Goal: Task Accomplishment & Management: Use online tool/utility

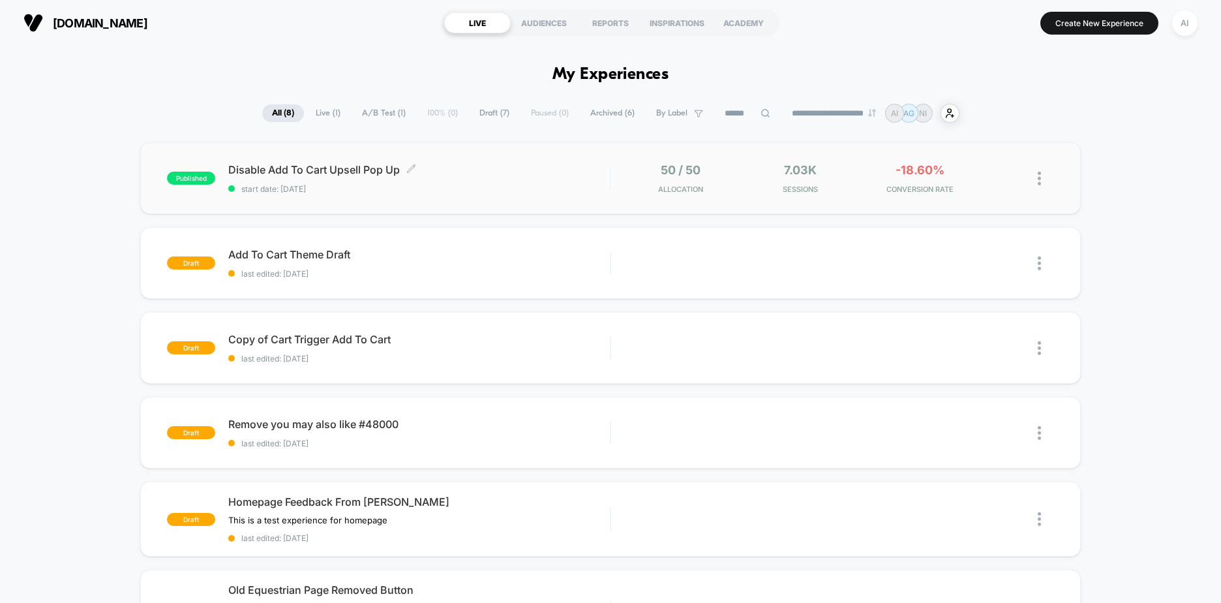
click at [477, 180] on div "Disable Add To Cart Upsell Pop Up Click to edit experience details Click to edi…" at bounding box center [419, 178] width 382 height 31
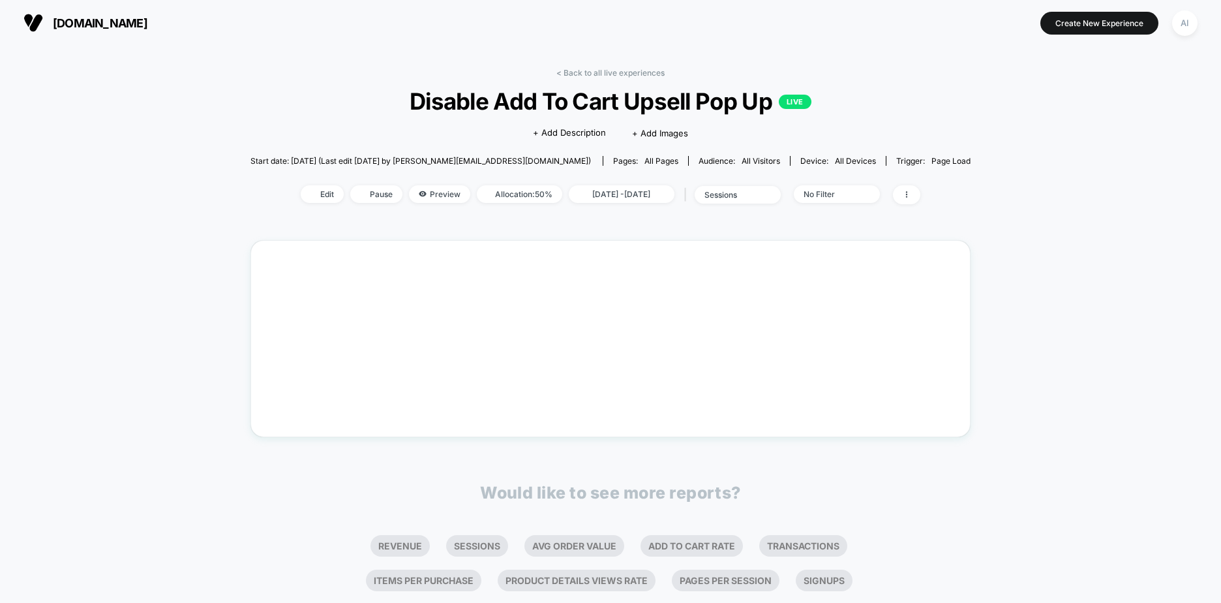
click at [1058, 291] on div "< Back to all live experiences Disable Add To Cart Upsell Pop Up LIVE Click to …" at bounding box center [610, 393] width 1221 height 695
click at [671, 224] on div "< Back to all live experiences Disable Add To Cart Upsell Pop Up LIVE Click to …" at bounding box center [610, 380] width 720 height 642
click at [642, 196] on span "[DATE] - [DATE]" at bounding box center [622, 194] width 106 height 18
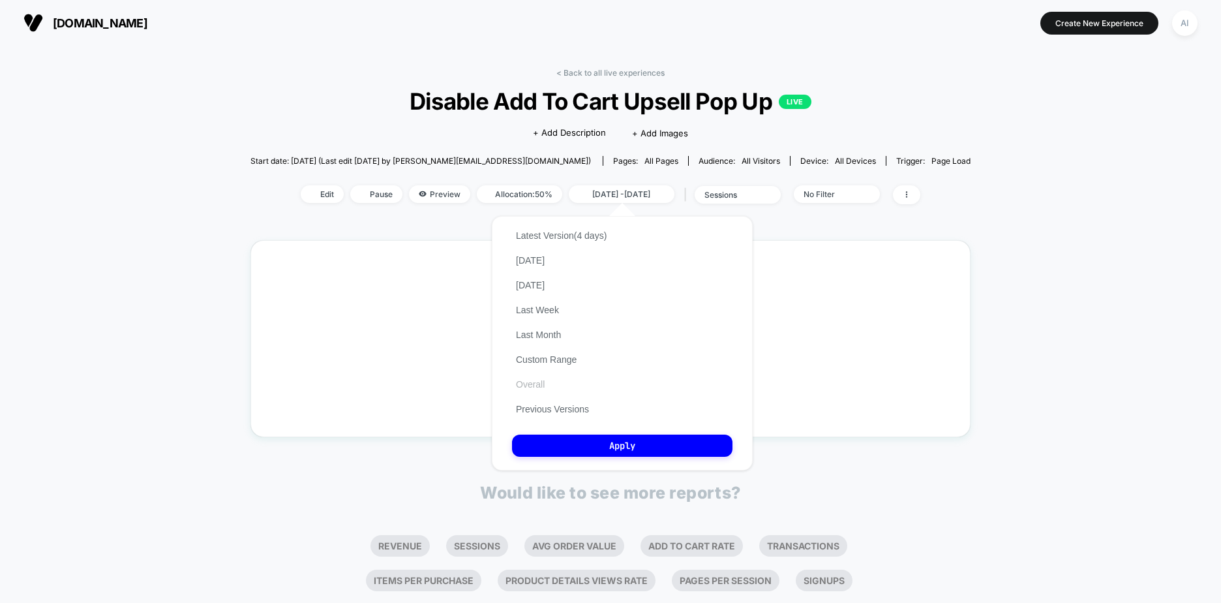
click at [537, 383] on button "Overall" at bounding box center [530, 384] width 37 height 12
click at [682, 442] on button "Apply" at bounding box center [622, 445] width 220 height 22
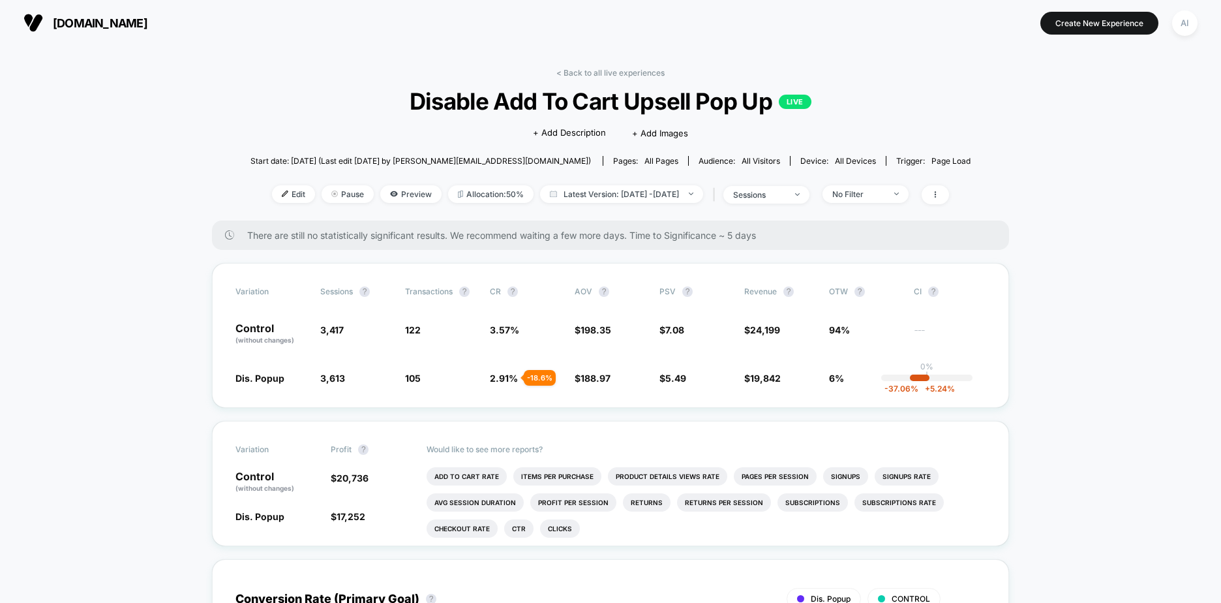
click at [396, 230] on span "There are still no statistically significant results. We recommend waiting a fe…" at bounding box center [615, 235] width 736 height 11
click at [635, 196] on span "Latest Version: [DATE] - [DATE]" at bounding box center [621, 194] width 163 height 18
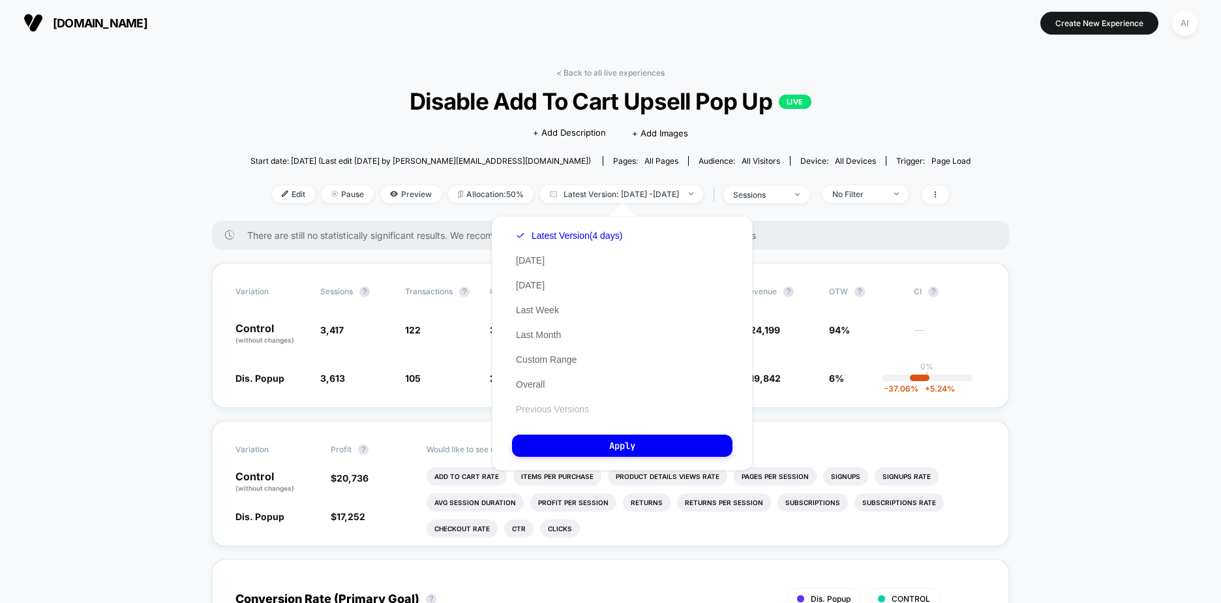
click at [541, 410] on button "Previous Versions" at bounding box center [552, 409] width 81 height 12
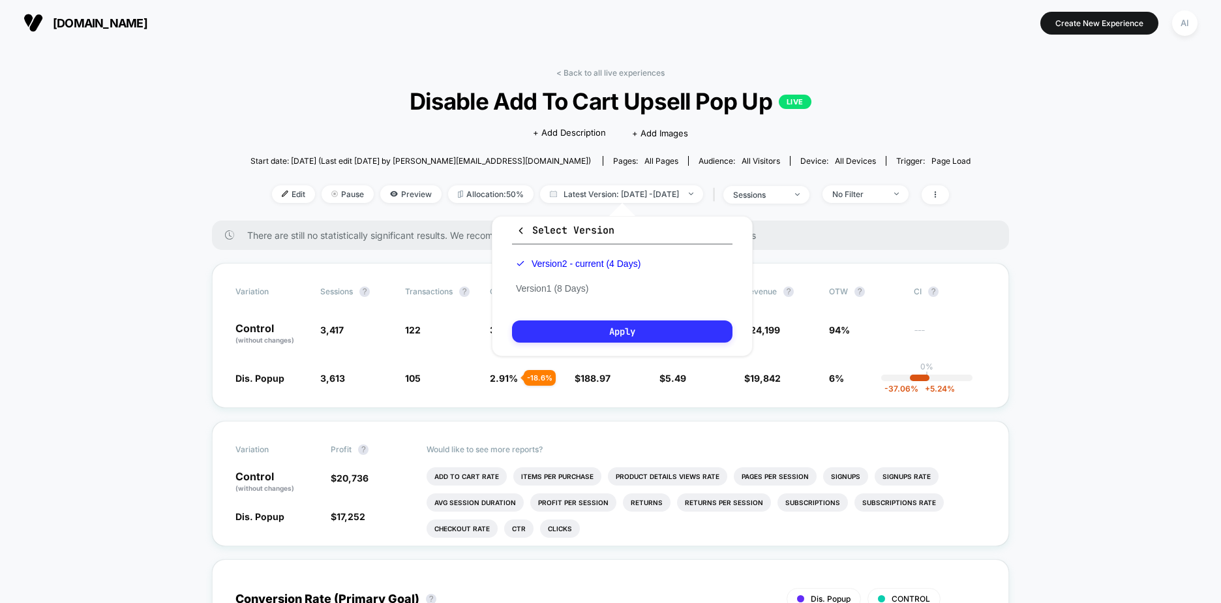
click at [610, 339] on button "Apply" at bounding box center [622, 331] width 220 height 22
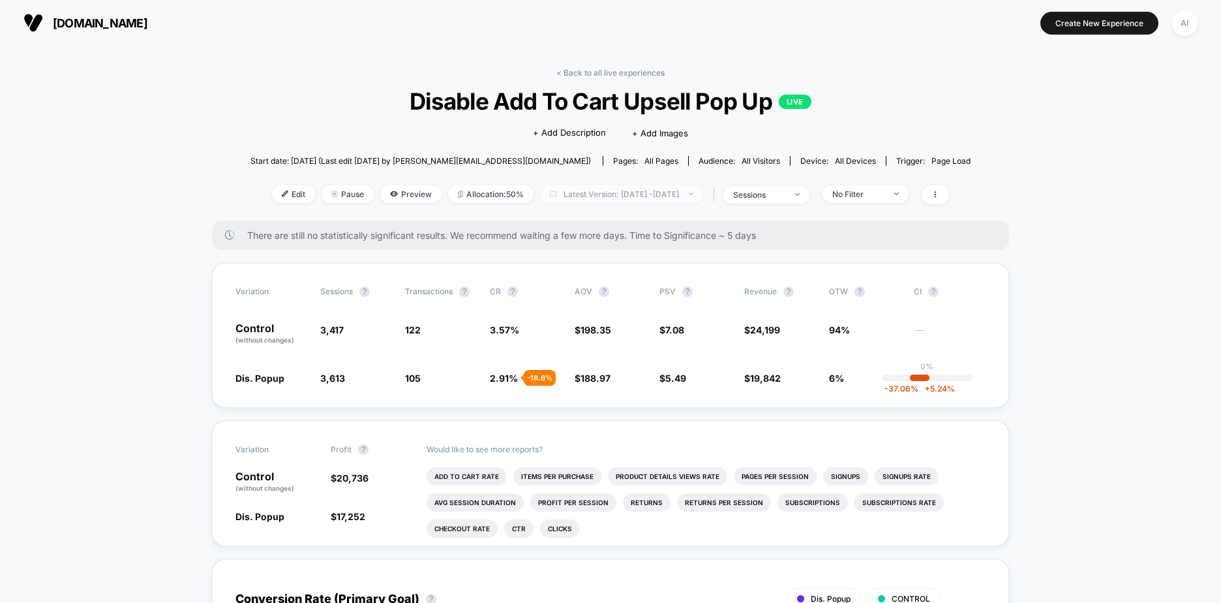
click at [605, 188] on span "Latest Version: [DATE] - [DATE]" at bounding box center [621, 194] width 163 height 18
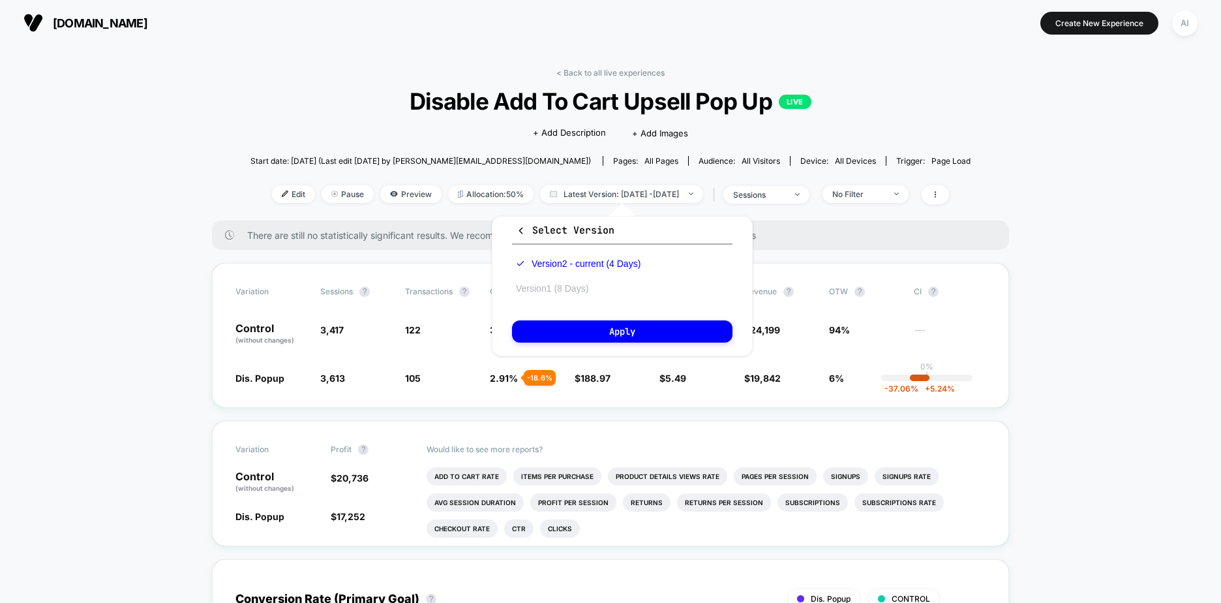
click at [573, 292] on button "Version 1 (8 Days)" at bounding box center [552, 288] width 80 height 12
click at [582, 329] on button "Apply" at bounding box center [622, 331] width 220 height 22
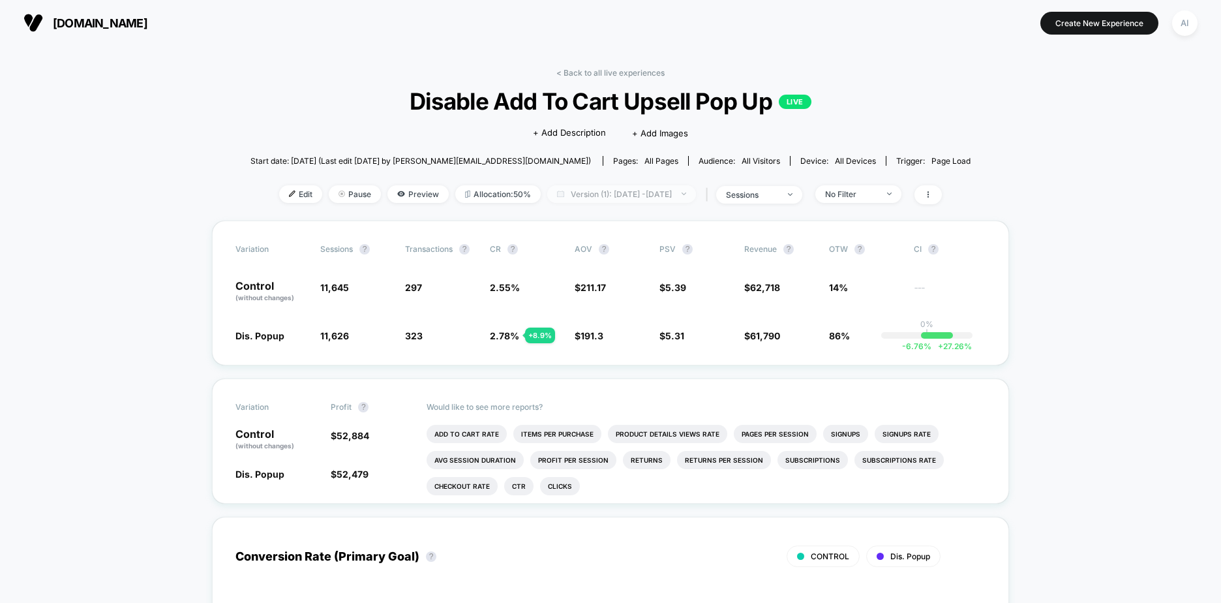
click at [668, 192] on span "Version (1): [DATE] - [DATE]" at bounding box center [621, 194] width 149 height 18
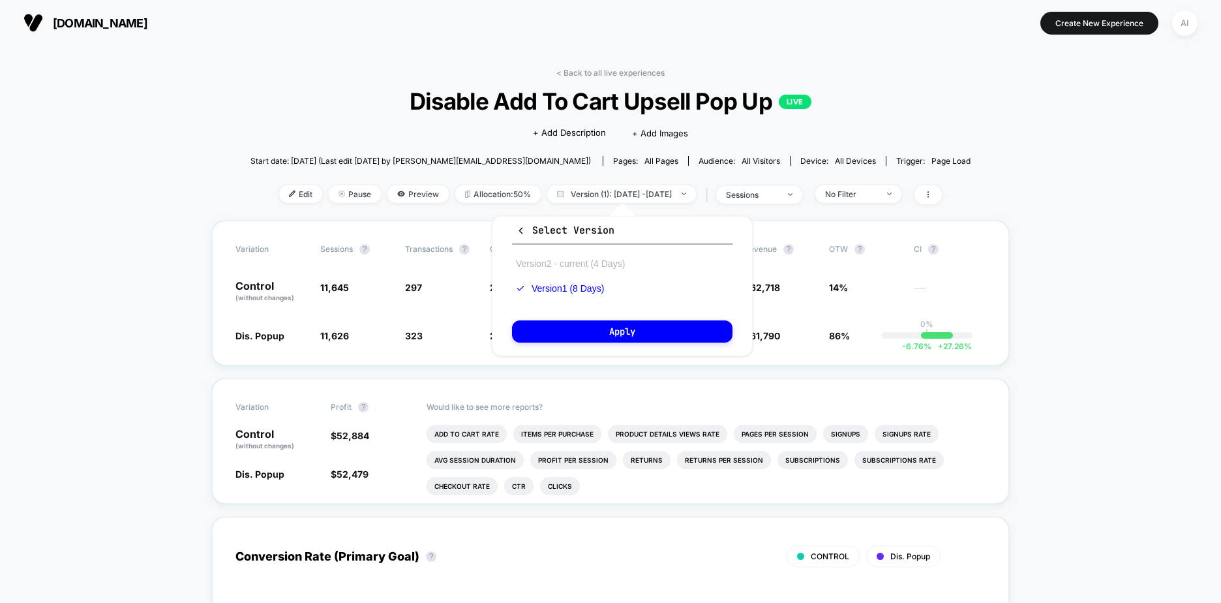
click at [537, 263] on button "Version 2 - current (4 Days)" at bounding box center [570, 264] width 117 height 12
click at [593, 329] on button "Apply" at bounding box center [622, 331] width 220 height 22
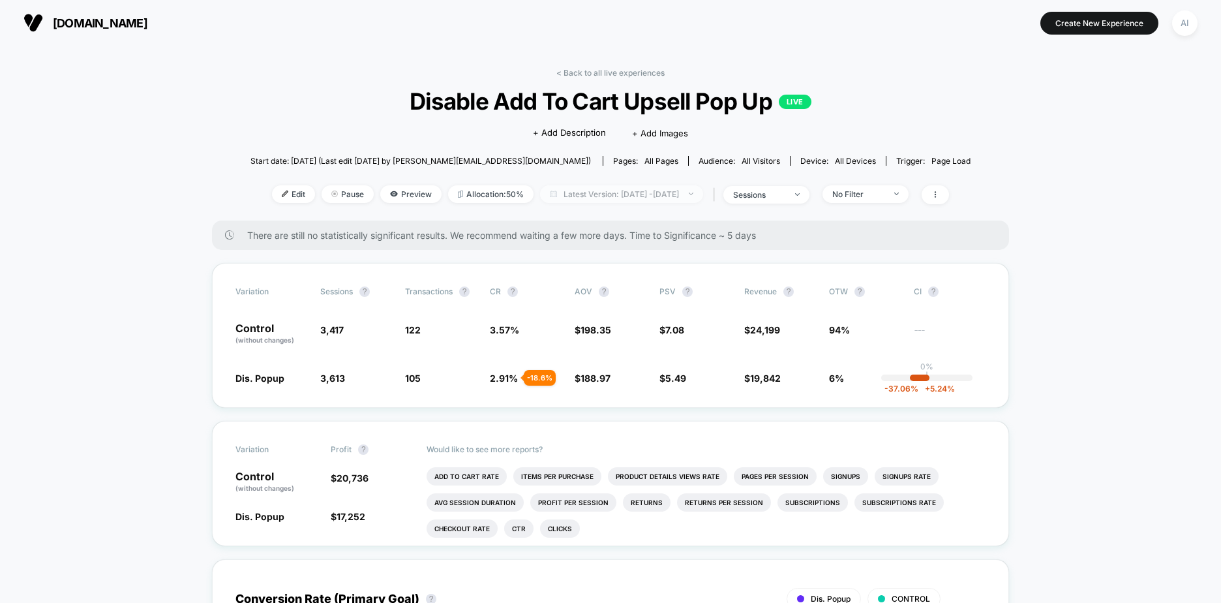
click at [635, 194] on span "Latest Version: [DATE] - [DATE]" at bounding box center [621, 194] width 163 height 18
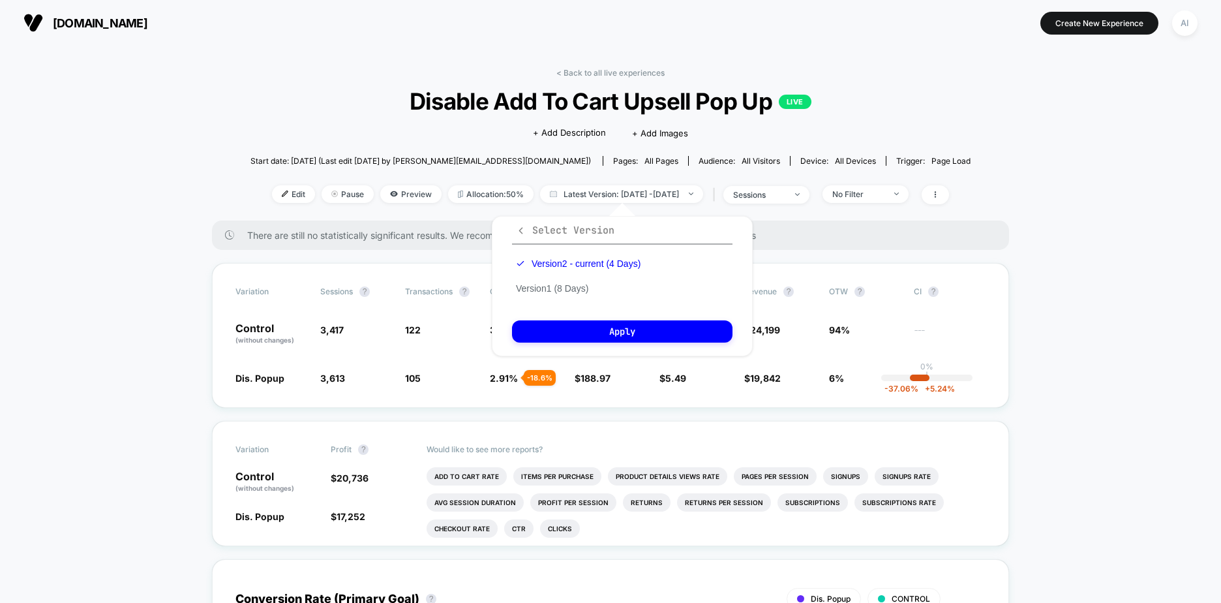
click at [570, 236] on span "Select Version" at bounding box center [565, 230] width 98 height 13
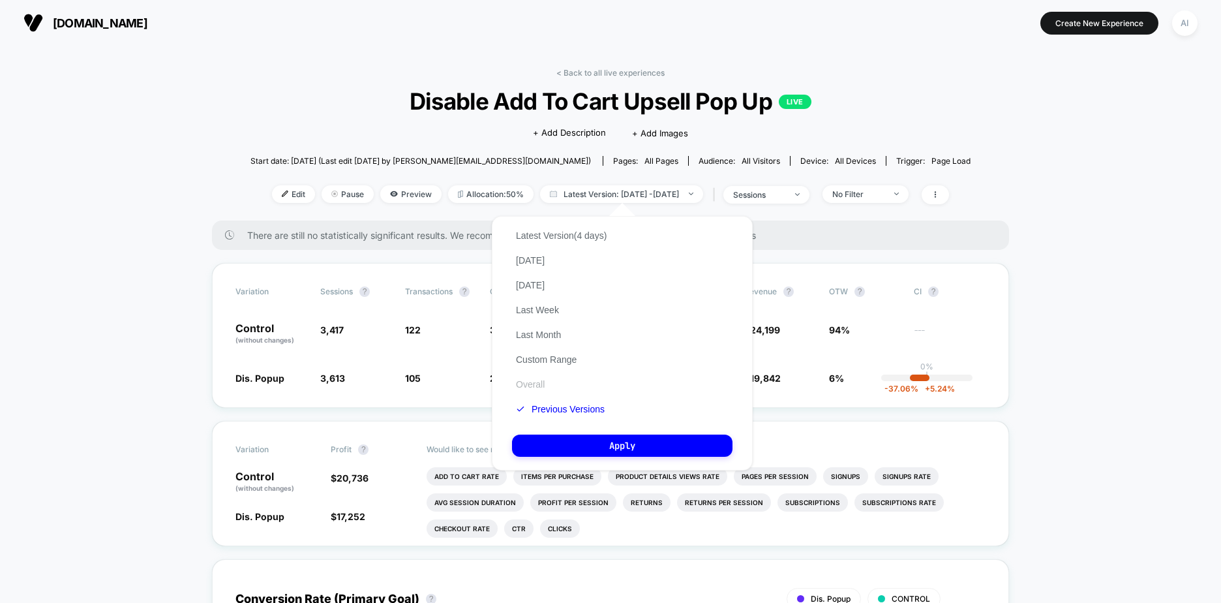
click at [537, 389] on button "Overall" at bounding box center [530, 384] width 37 height 12
click at [571, 237] on button "Latest Version (4 days)" at bounding box center [561, 236] width 98 height 12
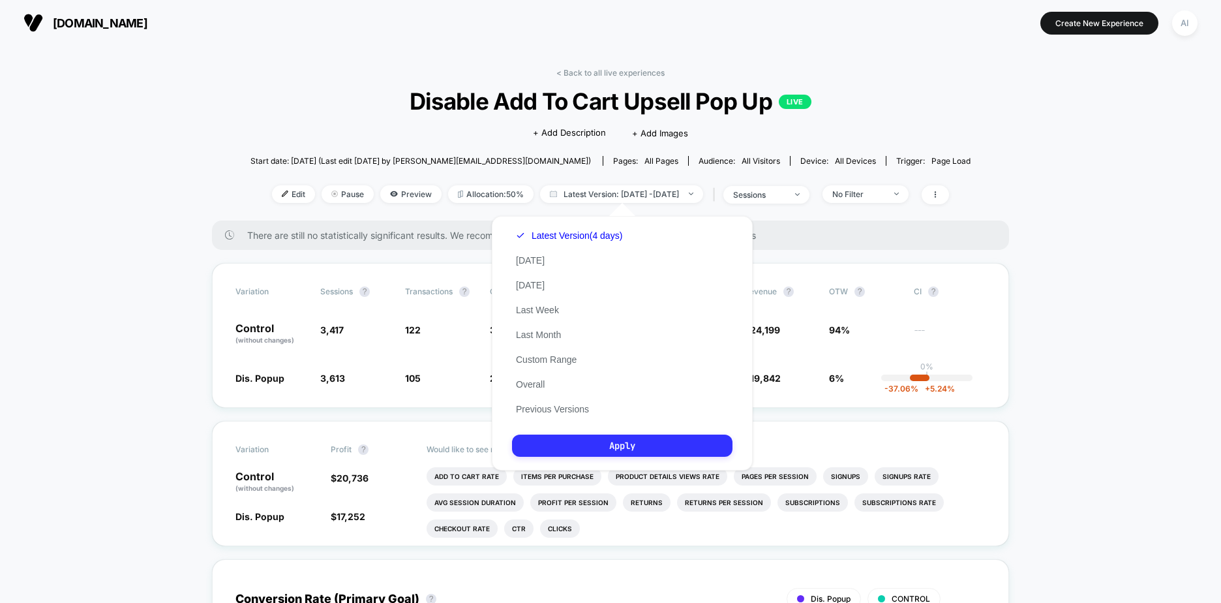
click at [602, 443] on button "Apply" at bounding box center [622, 445] width 220 height 22
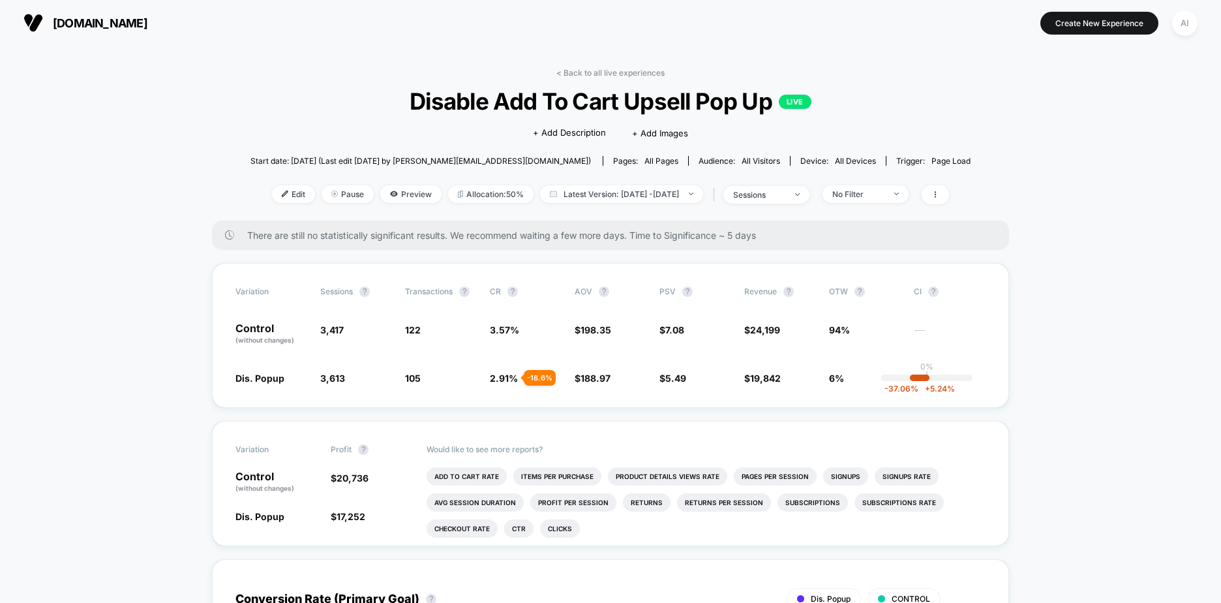
click at [627, 80] on div "< Back to all live experiences Disable Add To Cart Upsell Pop Up LIVE Click to …" at bounding box center [610, 144] width 720 height 153
click at [626, 72] on link "< Back to all live experiences" at bounding box center [610, 73] width 108 height 10
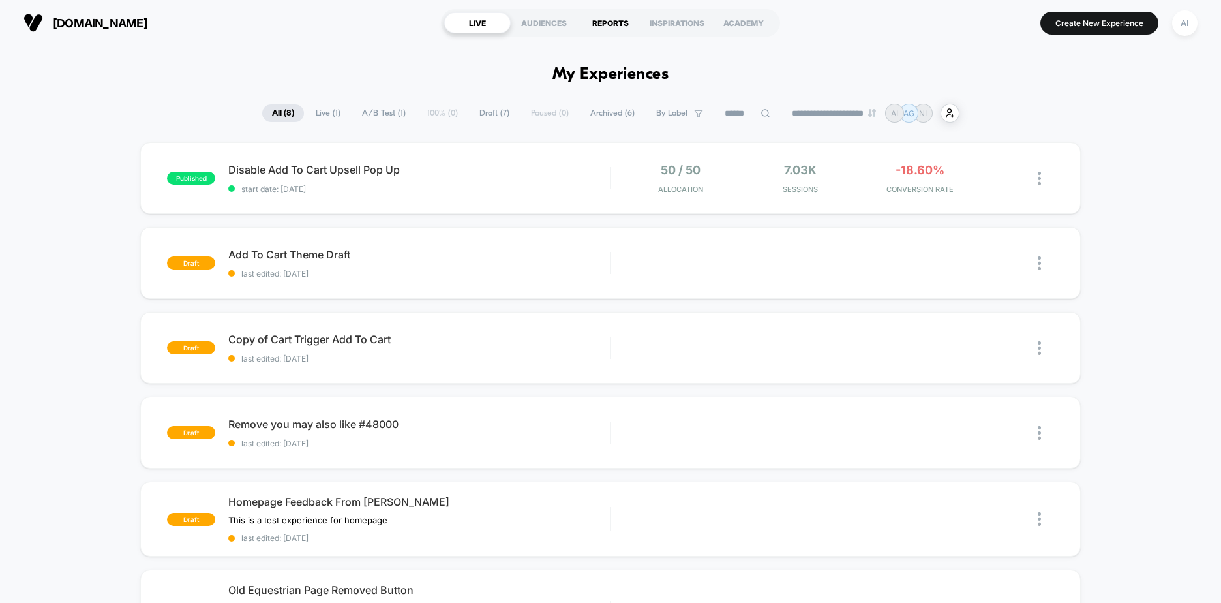
click at [603, 23] on div "REPORTS" at bounding box center [610, 22] width 67 height 21
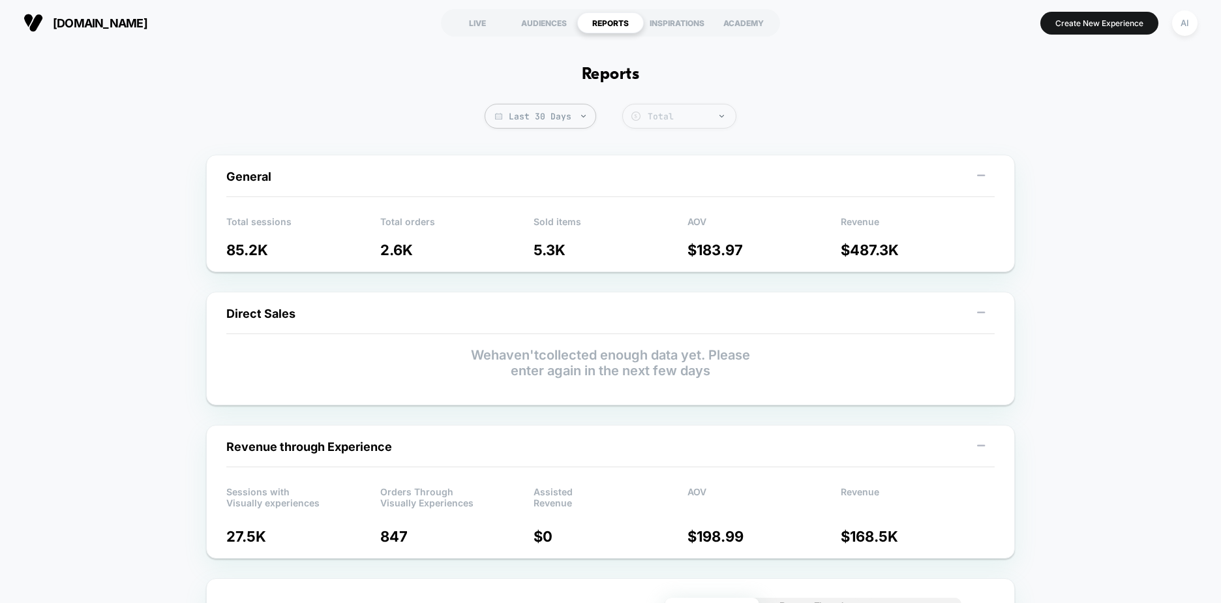
click at [703, 119] on div "Total" at bounding box center [689, 116] width 82 height 11
click at [693, 21] on div "INSPIRATIONS" at bounding box center [677, 22] width 67 height 21
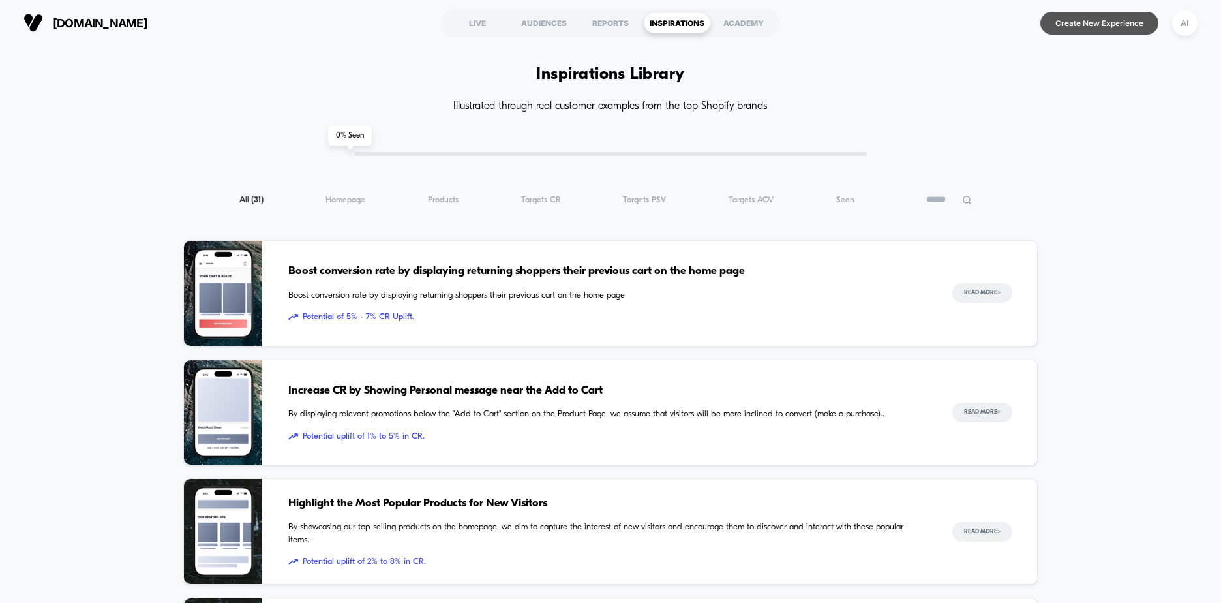
click at [1041, 29] on button "Create New Experience" at bounding box center [1099, 23] width 118 height 23
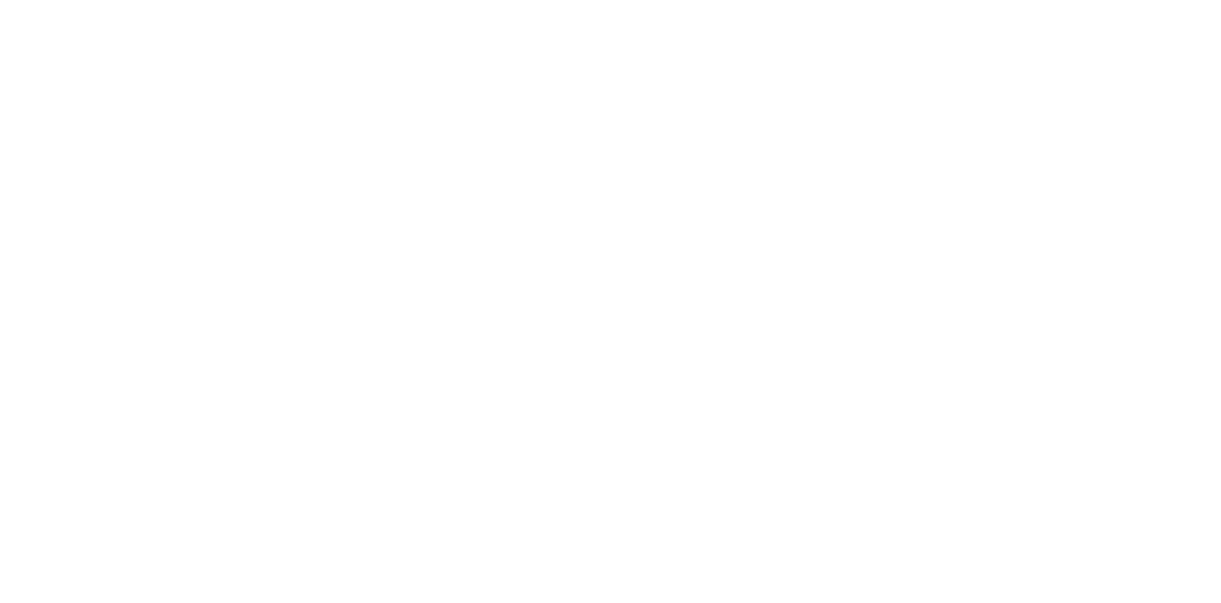
click at [1073, 31] on html "Display size not supported Unfortunately, our dashboard is not supported on a m…" at bounding box center [610, 301] width 1221 height 603
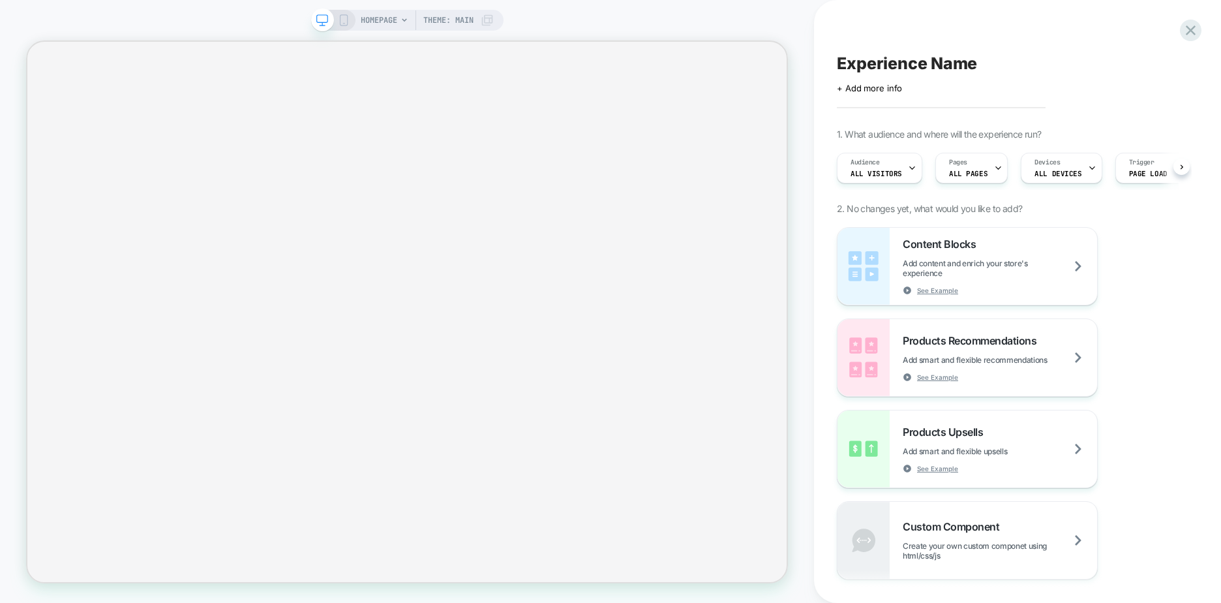
scroll to position [0, 1]
click at [459, 22] on span "Theme: MAIN" at bounding box center [448, 20] width 50 height 21
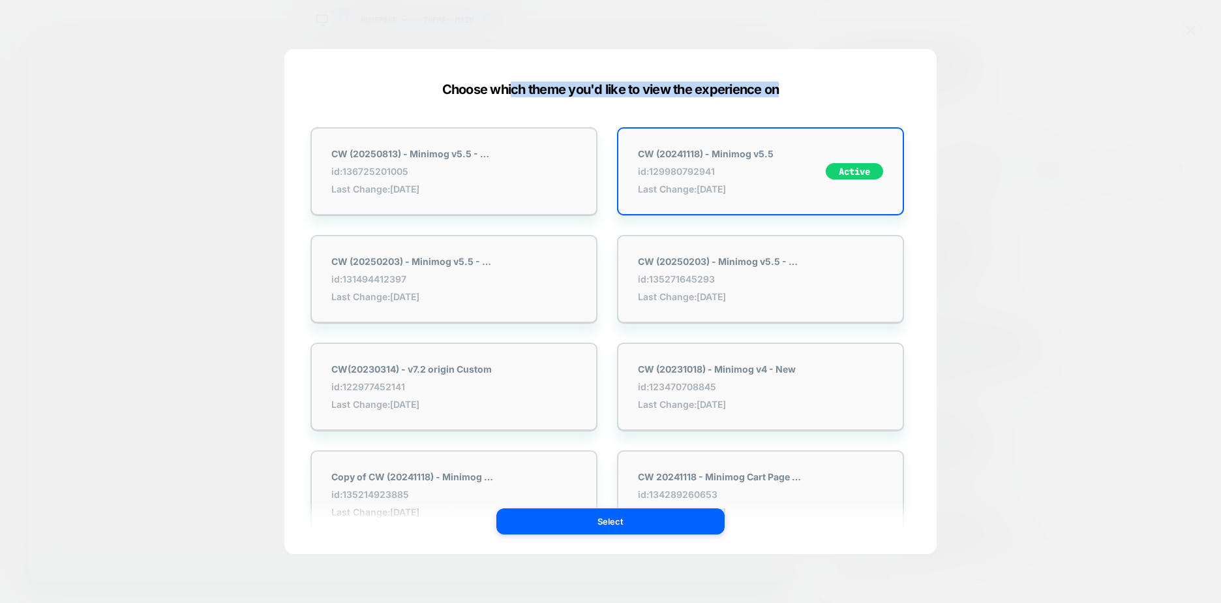
drag, startPoint x: 513, startPoint y: 89, endPoint x: 835, endPoint y: 93, distance: 321.5
click at [835, 93] on div "Choose which theme you'd like to view the experience on" at bounding box center [610, 90] width 652 height 16
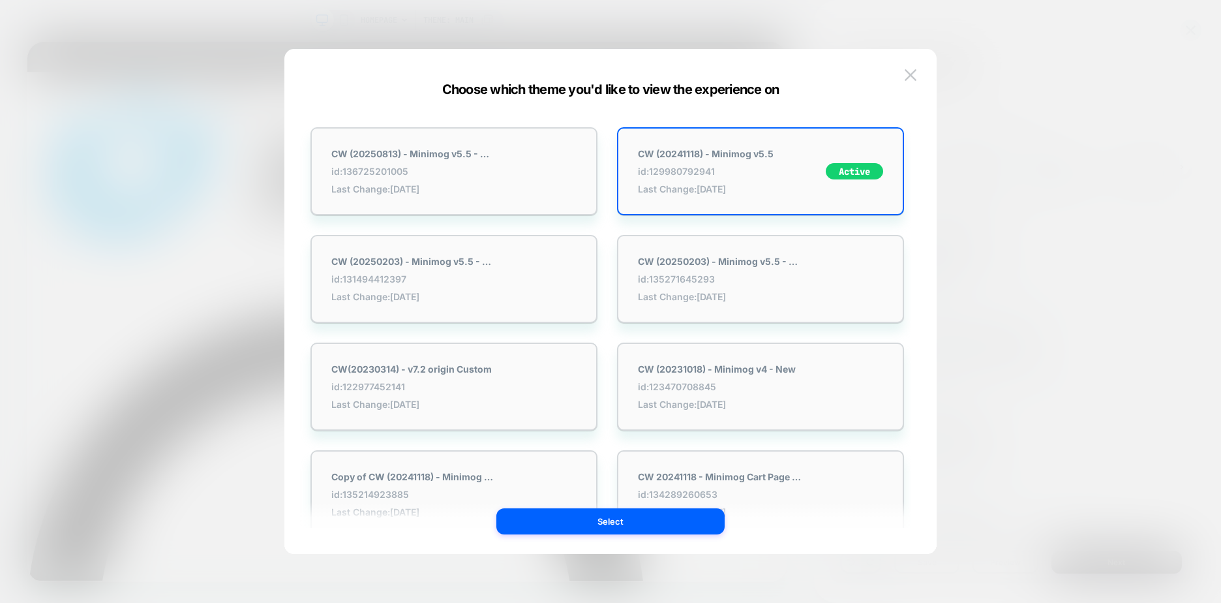
scroll to position [0, 0]
drag, startPoint x: 972, startPoint y: 264, endPoint x: 1008, endPoint y: 262, distance: 35.3
click at [973, 264] on div at bounding box center [610, 301] width 1221 height 603
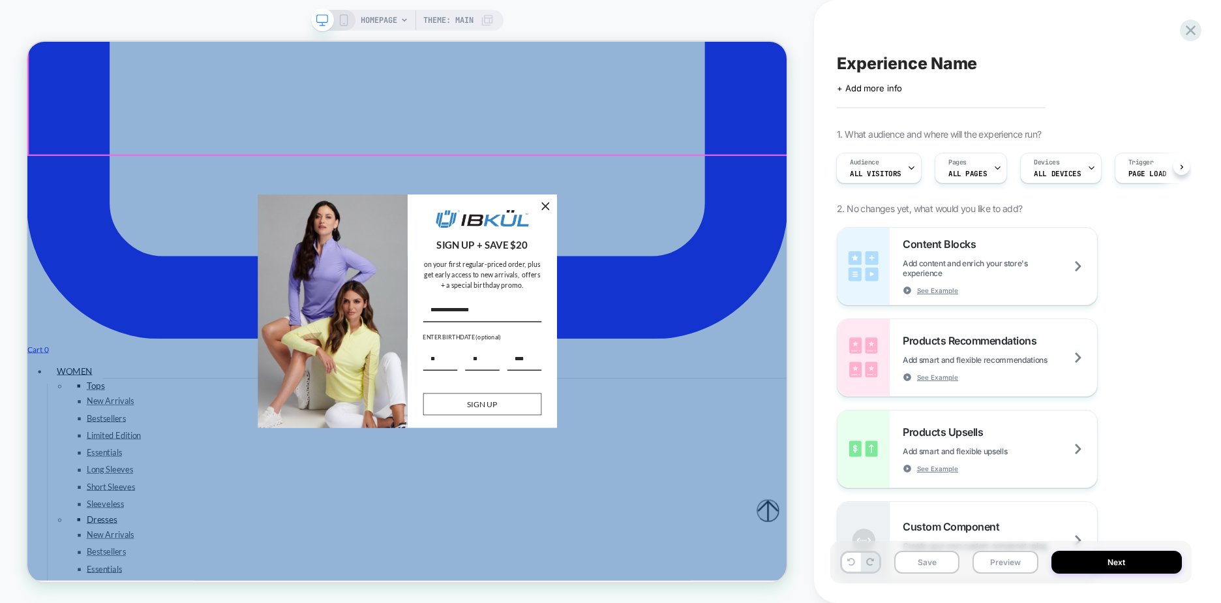
scroll to position [2152, 0]
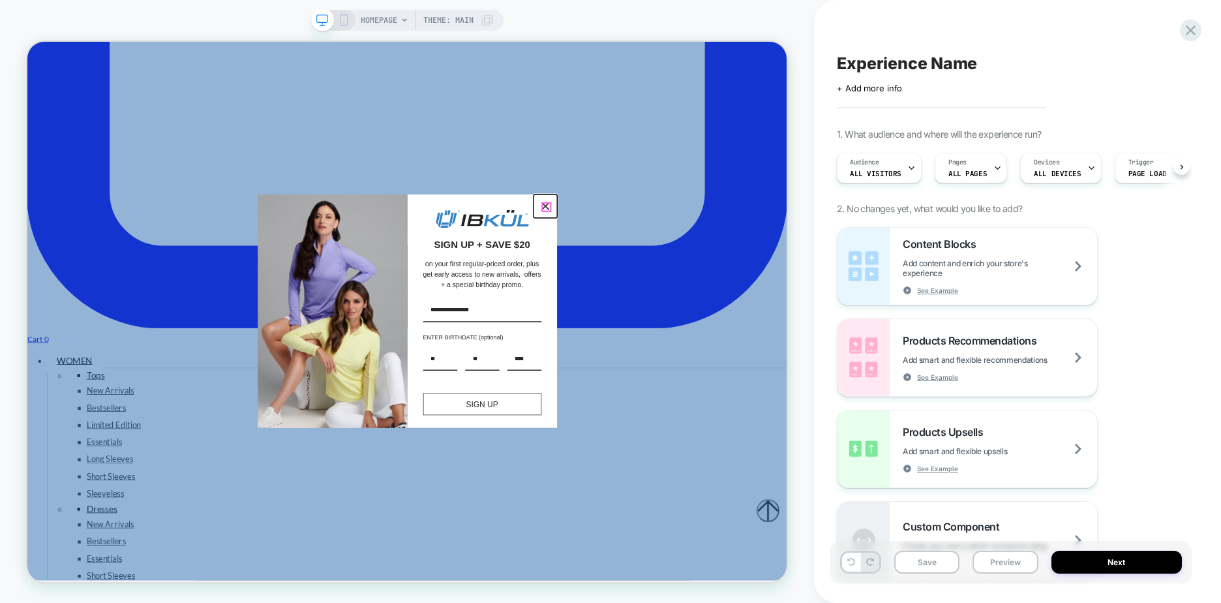
click at [717, 262] on icon "close icon" at bounding box center [718, 261] width 10 height 10
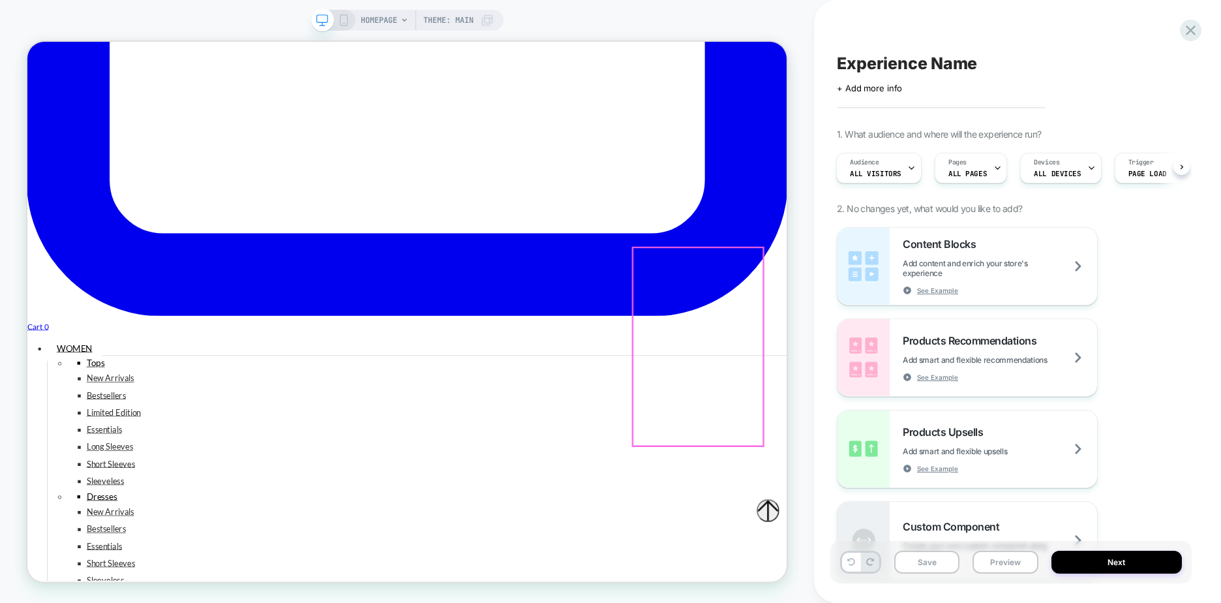
scroll to position [2609, 0]
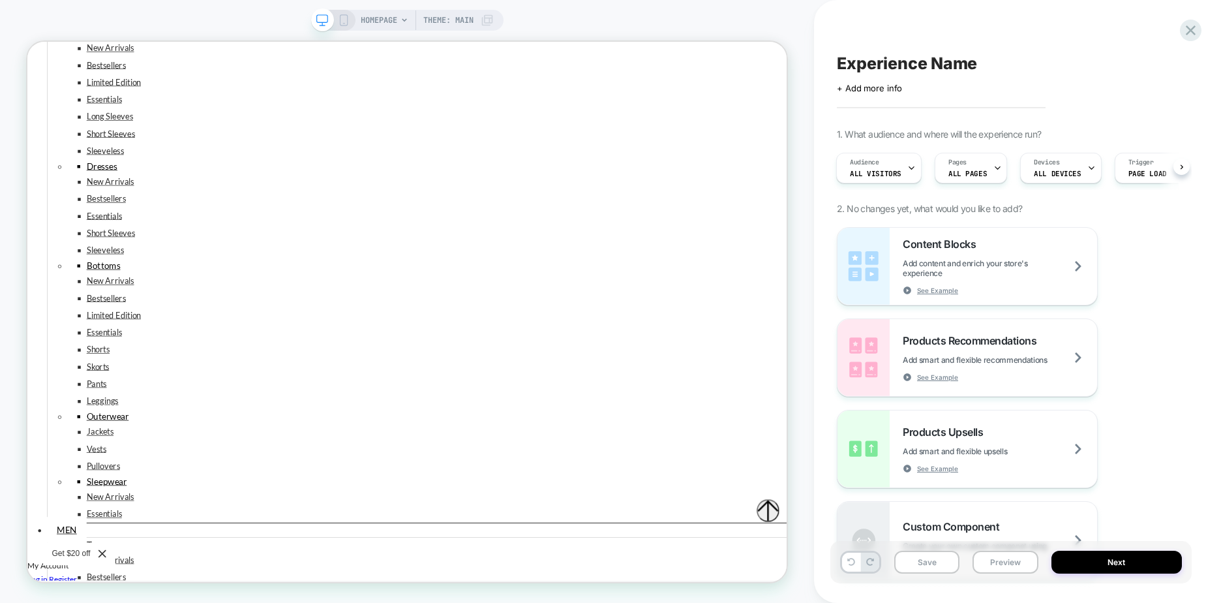
click at [462, 20] on span "Theme: MAIN" at bounding box center [448, 20] width 50 height 21
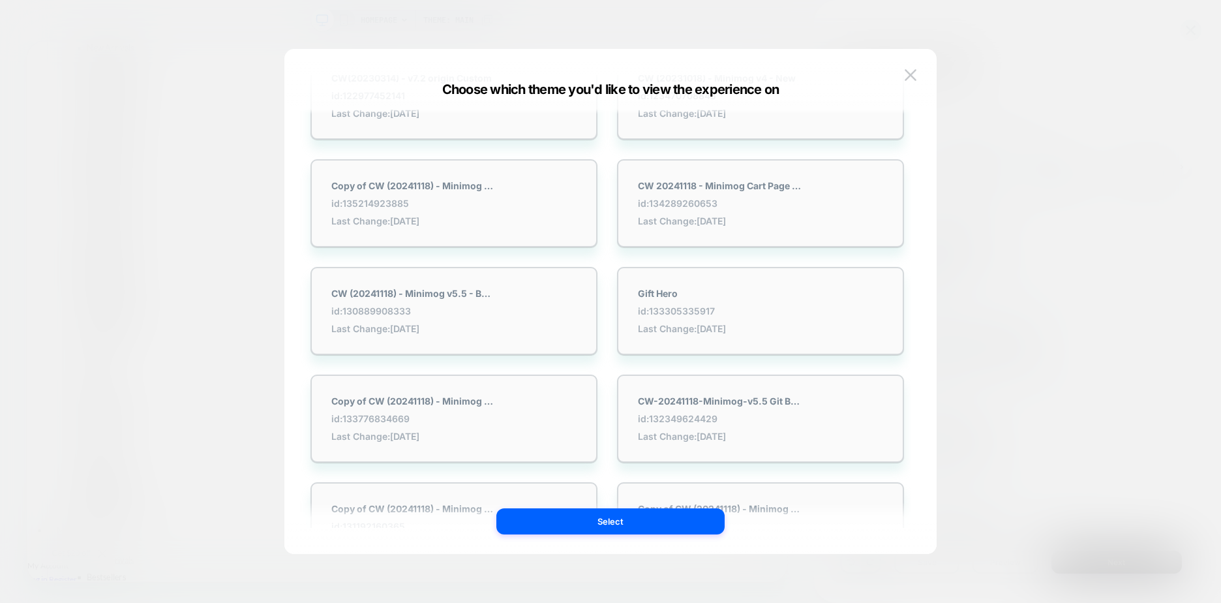
scroll to position [326, 0]
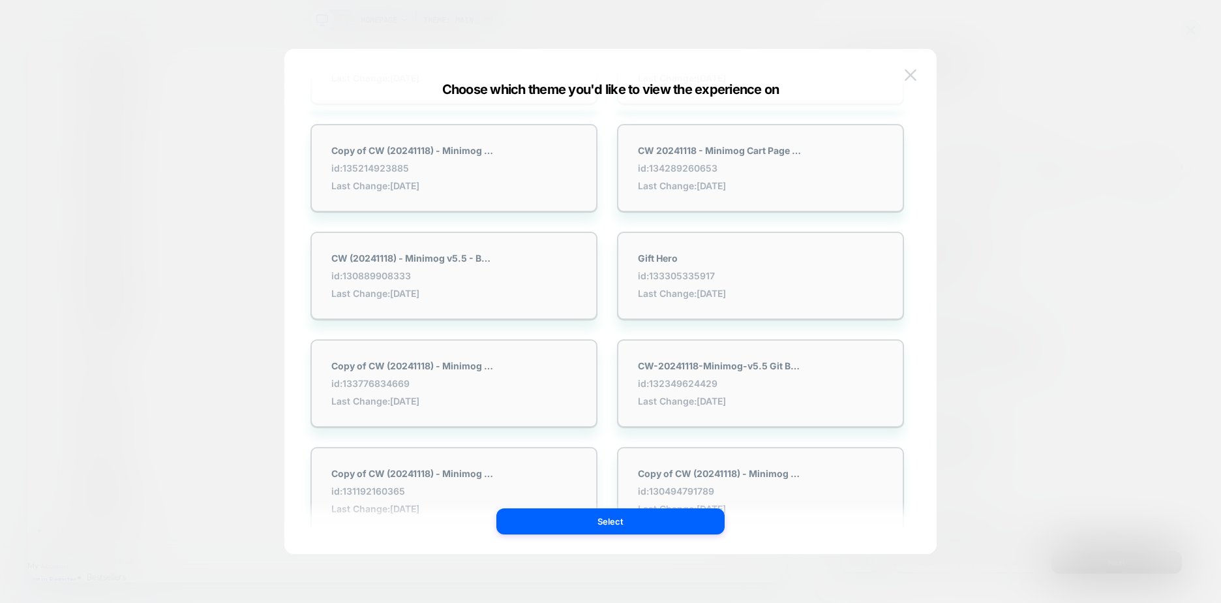
click at [912, 79] on img at bounding box center [911, 74] width 12 height 11
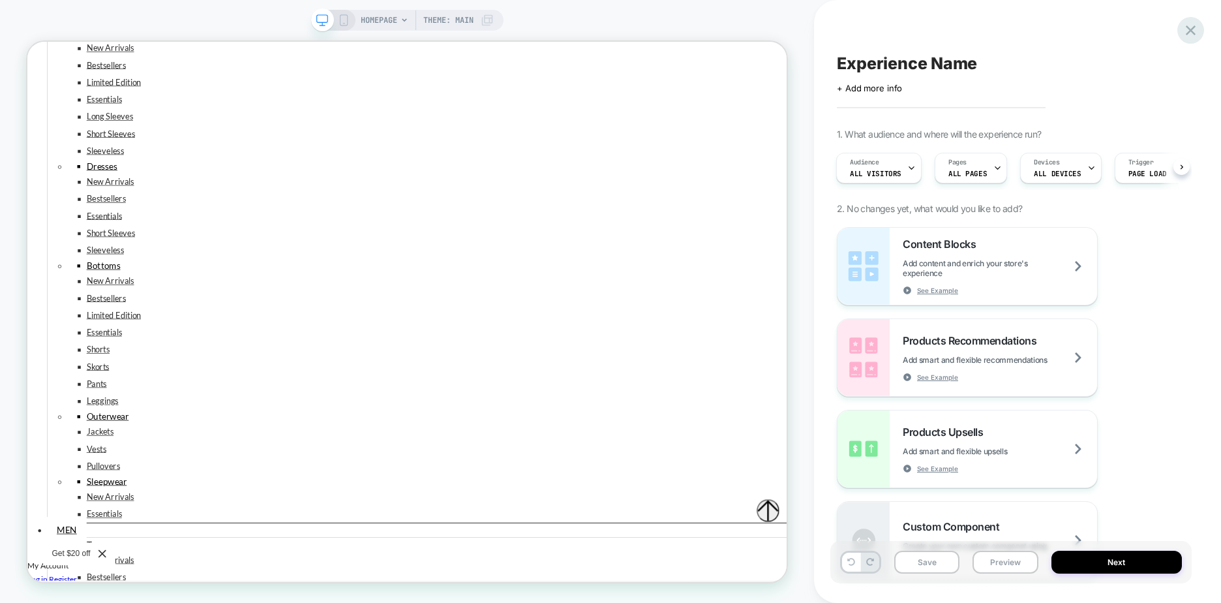
click at [1190, 29] on icon at bounding box center [1191, 30] width 10 height 10
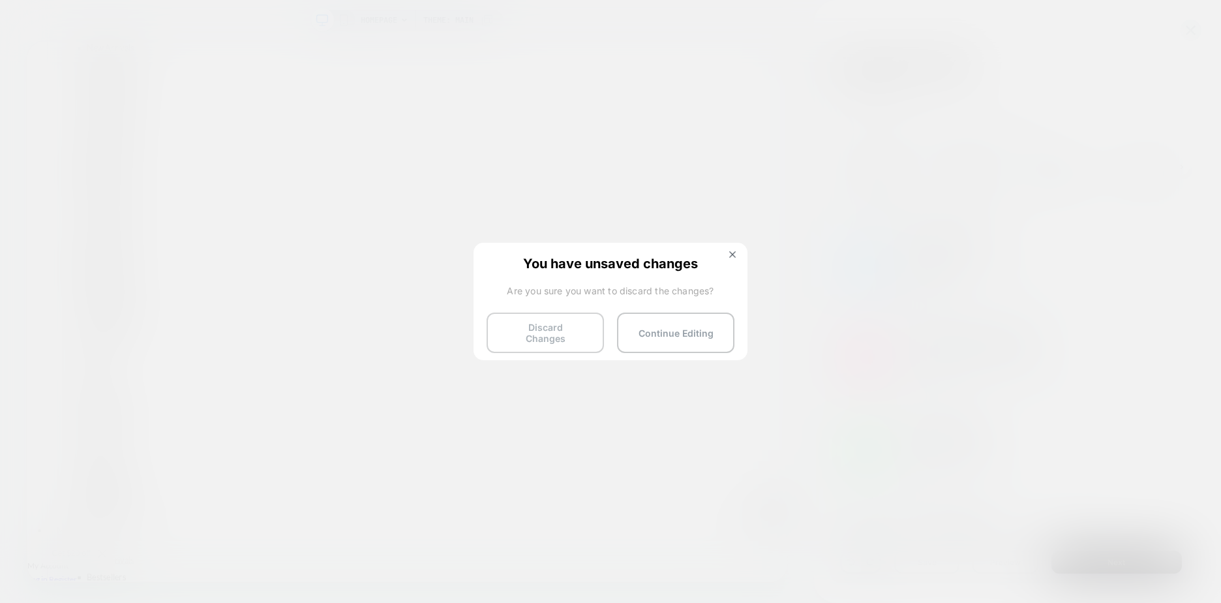
click at [560, 325] on button "Discard Changes" at bounding box center [545, 332] width 117 height 40
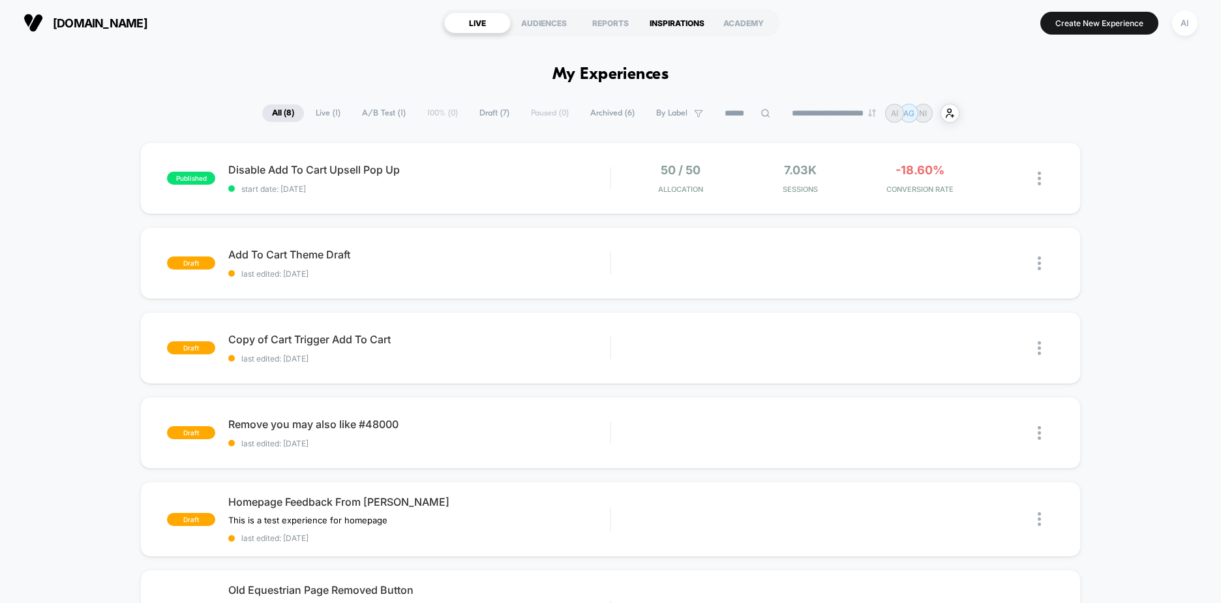
click at [660, 24] on div "INSPIRATIONS" at bounding box center [677, 22] width 67 height 21
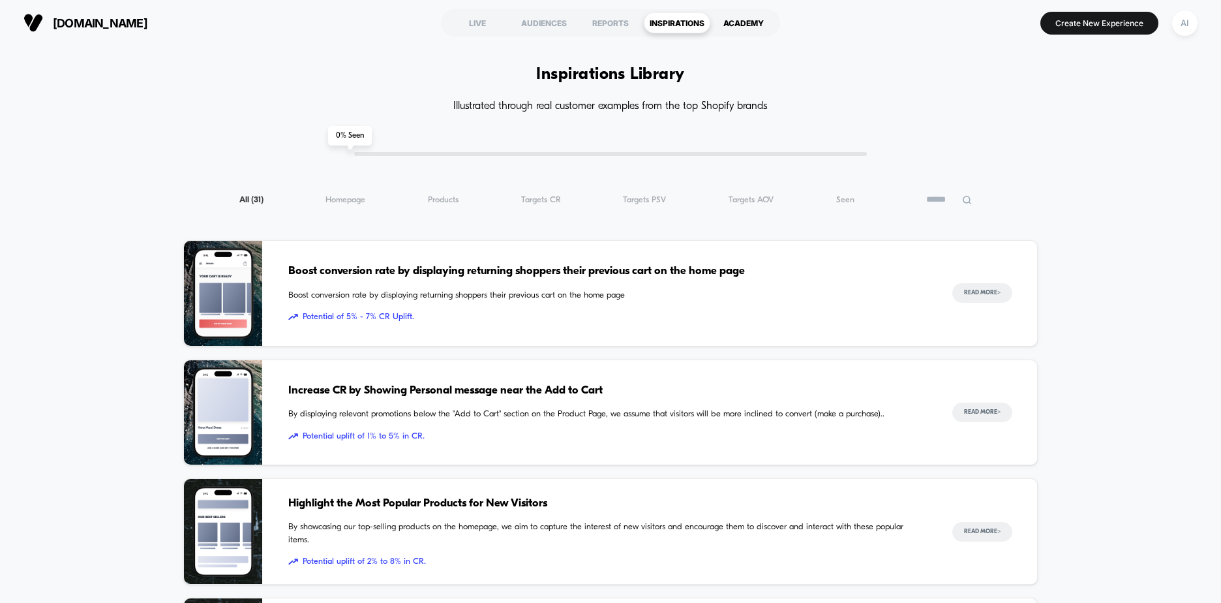
click at [751, 28] on div "ACADEMY" at bounding box center [743, 22] width 67 height 21
click at [550, 22] on div "AUDIENCES" at bounding box center [544, 22] width 67 height 21
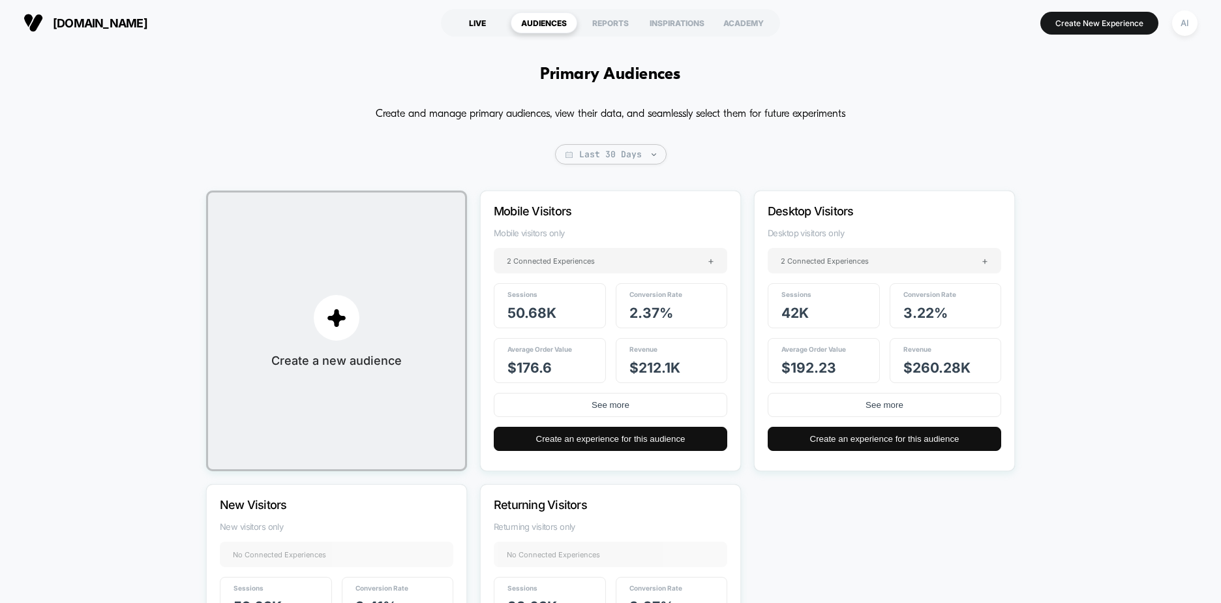
click at [487, 23] on div "LIVE" at bounding box center [477, 22] width 67 height 21
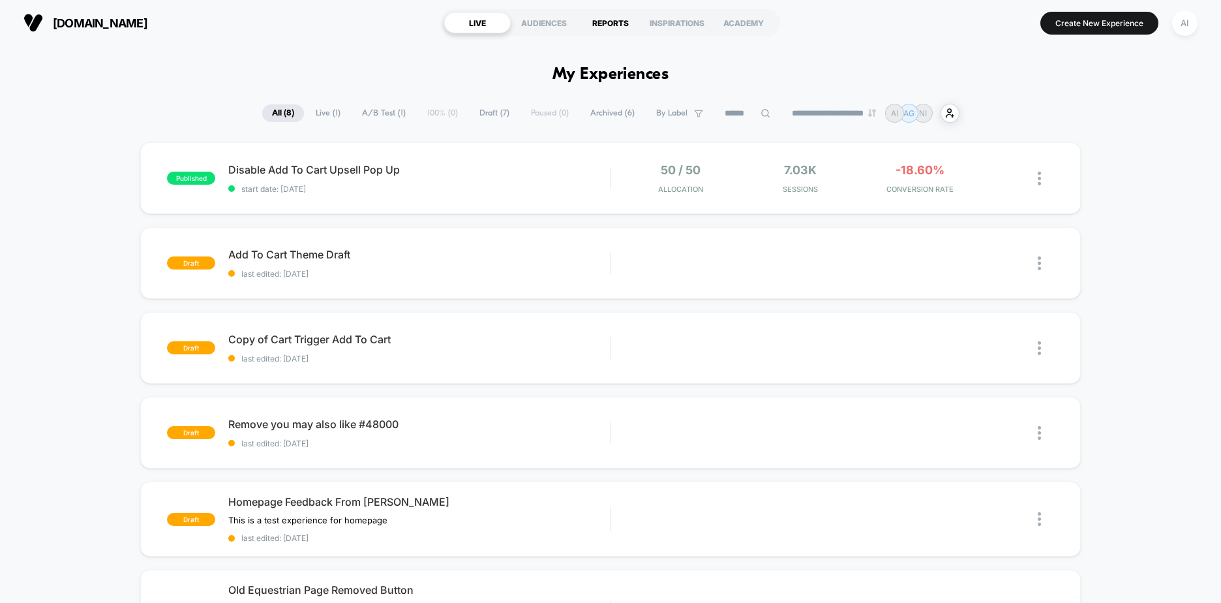
click at [637, 23] on div "REPORTS" at bounding box center [610, 22] width 67 height 21
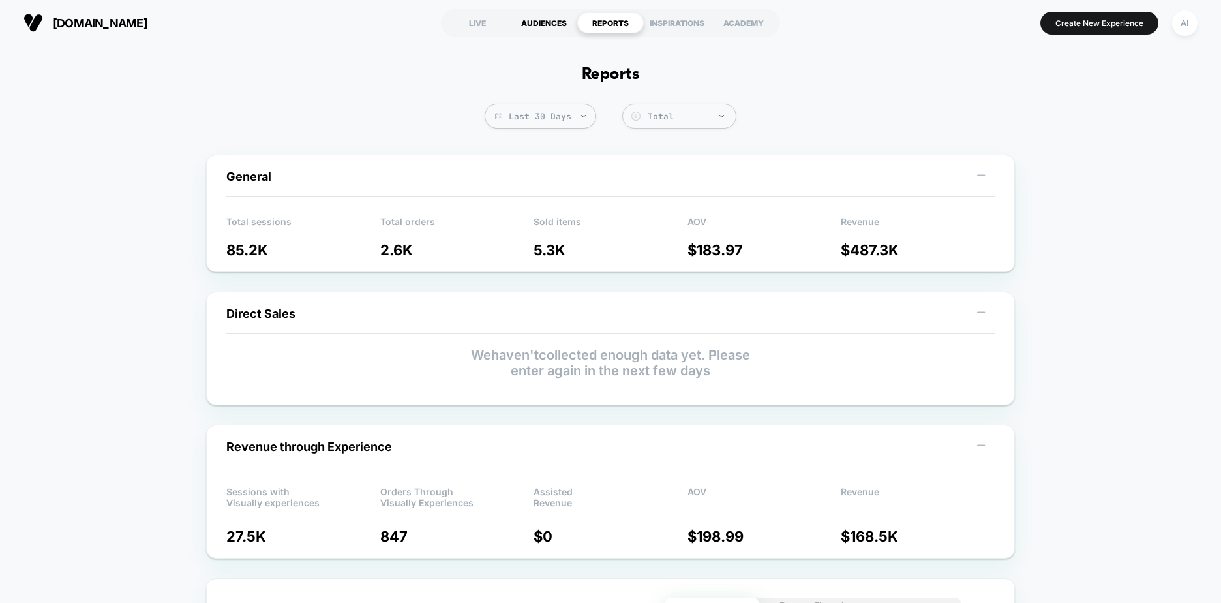
click at [539, 25] on div "AUDIENCES" at bounding box center [544, 22] width 67 height 21
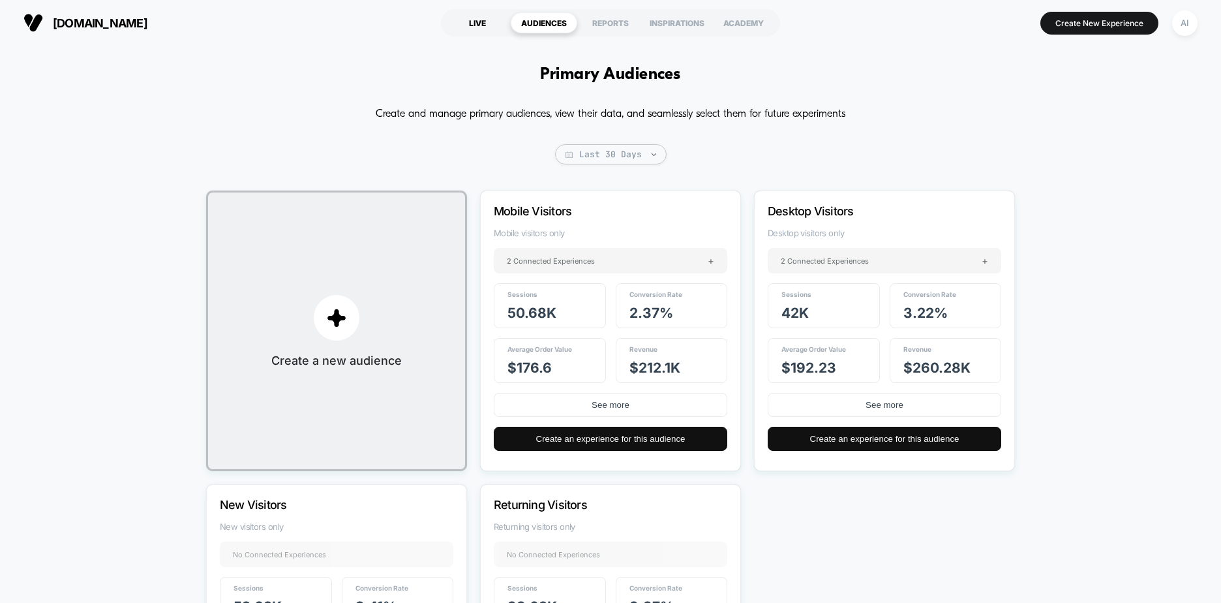
click at [483, 25] on div "LIVE" at bounding box center [477, 22] width 67 height 21
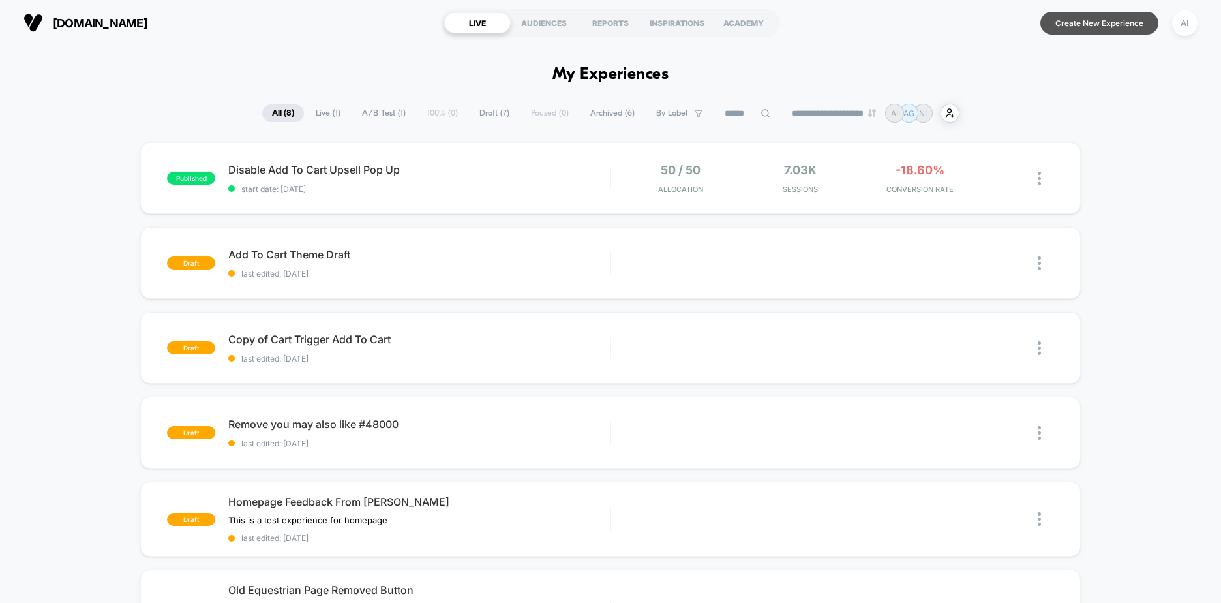
click at [1092, 25] on button "Create New Experience" at bounding box center [1099, 23] width 118 height 23
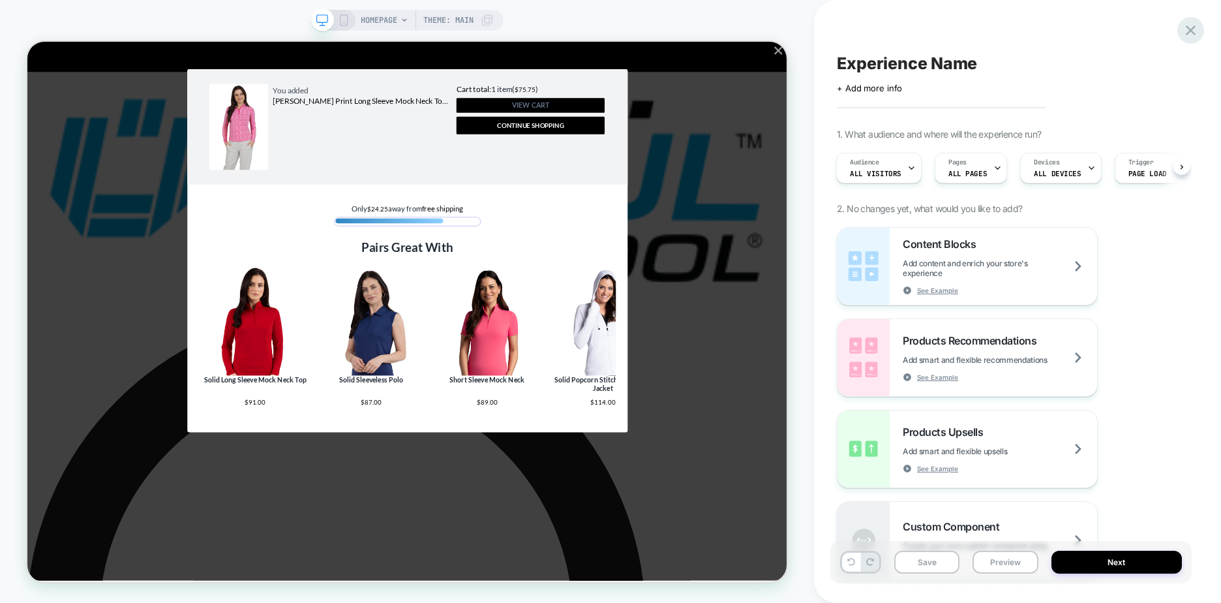
click at [1182, 33] on icon at bounding box center [1191, 31] width 18 height 18
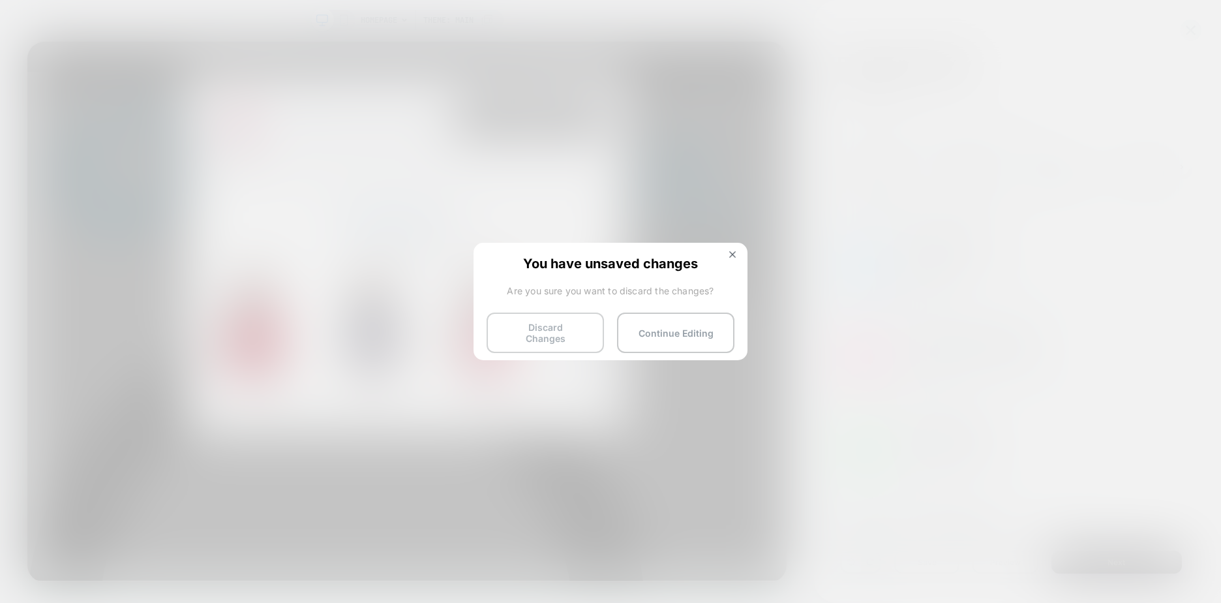
click at [560, 316] on button "Discard Changes" at bounding box center [545, 332] width 117 height 40
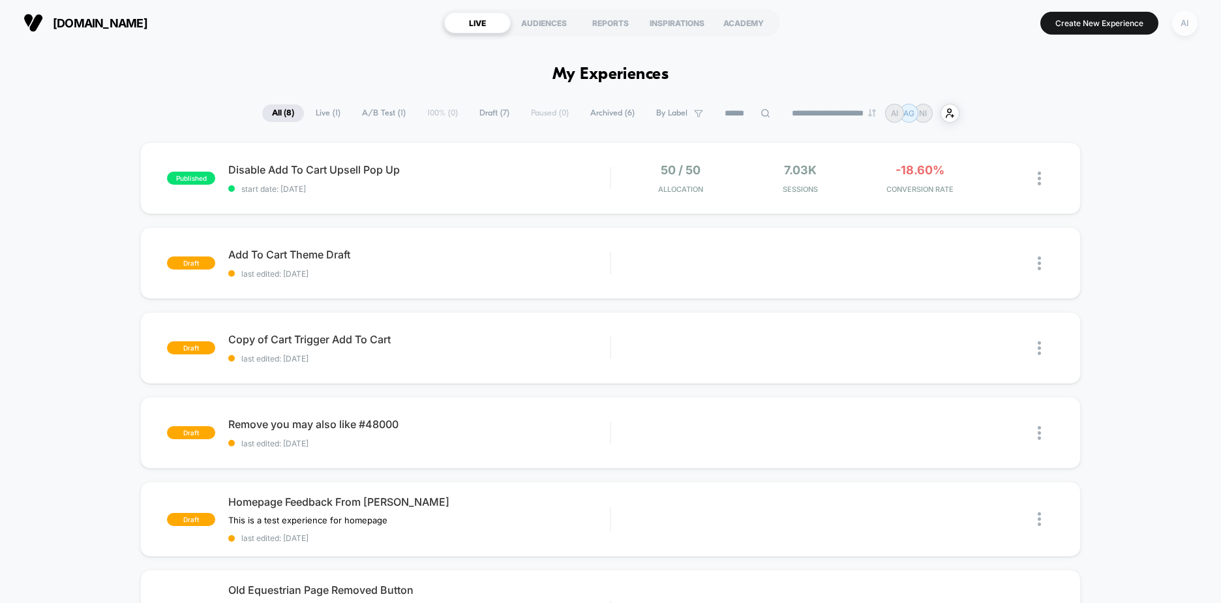
click at [1189, 24] on div "AI" at bounding box center [1184, 22] width 25 height 25
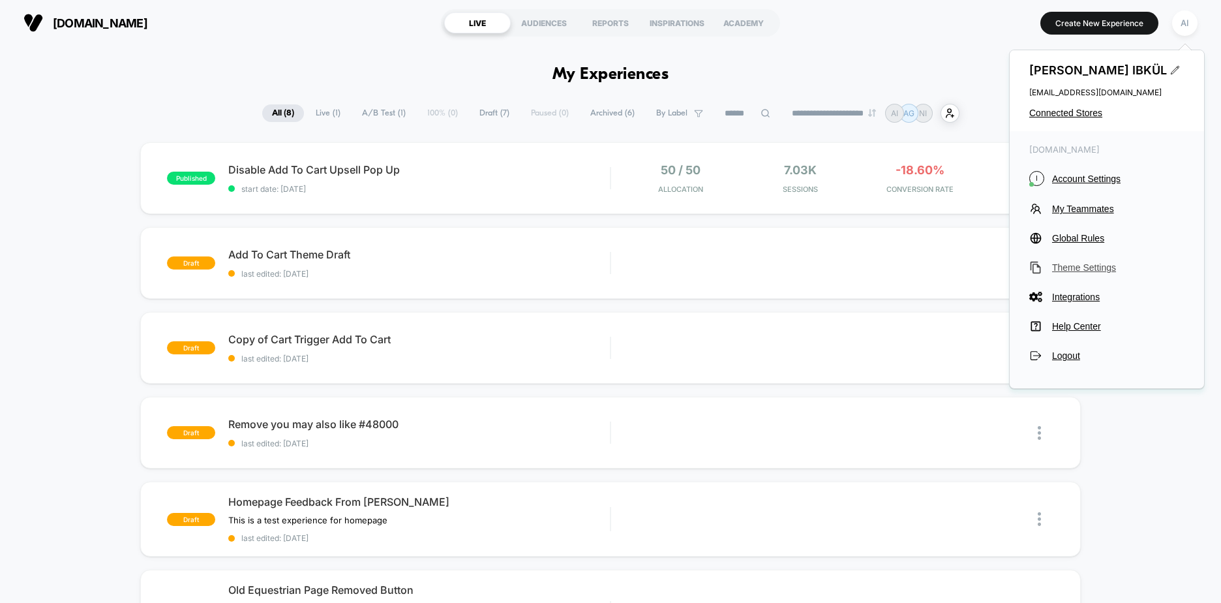
click at [1082, 264] on span "Theme Settings" at bounding box center [1118, 267] width 132 height 10
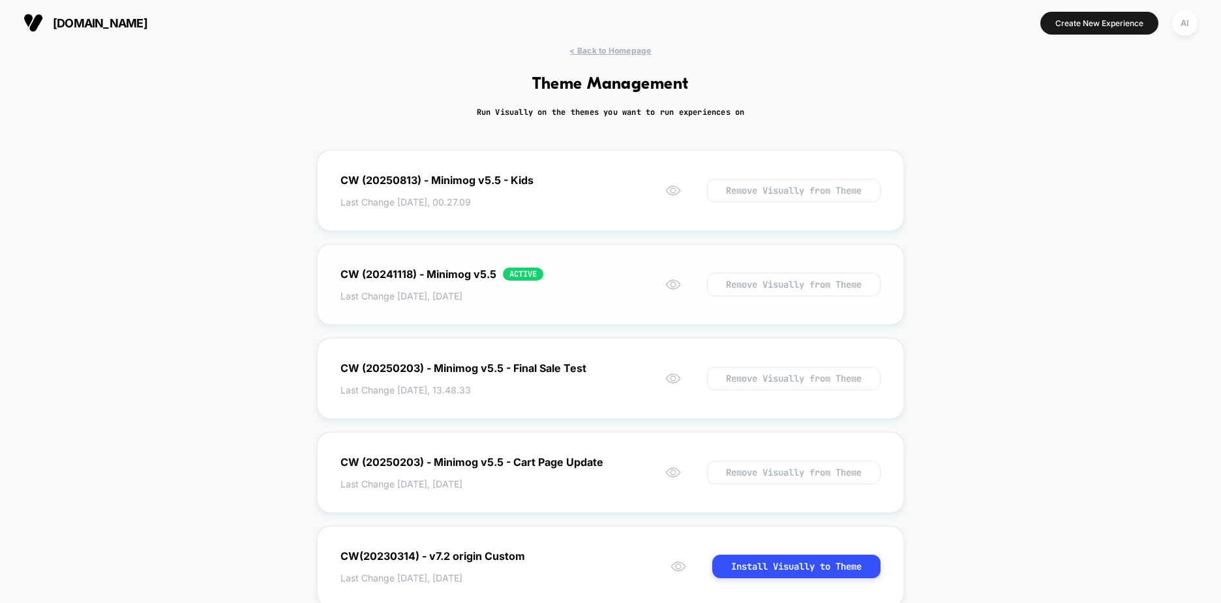
click at [561, 296] on div "CW (20241118) - Minimog v5.5 ACTIVE Last Change [DATE], [DATE] Remove Visually …" at bounding box center [610, 284] width 587 height 81
click at [618, 46] on span "< Back to Homepage" at bounding box center [610, 51] width 82 height 10
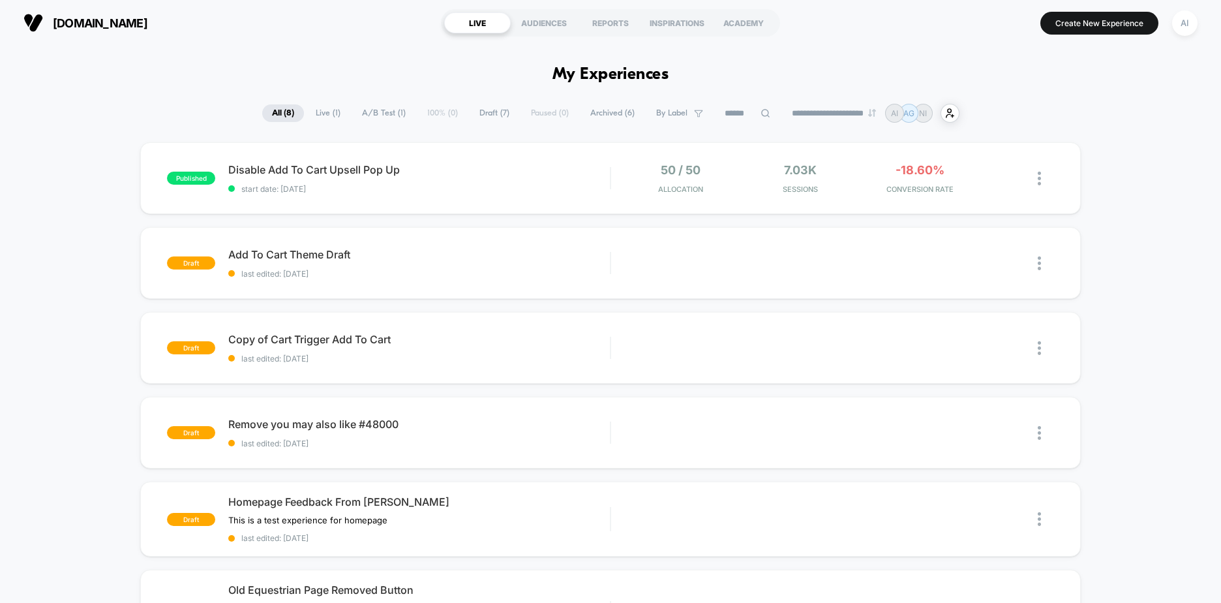
click at [1061, 121] on div "**********" at bounding box center [610, 113] width 1221 height 19
click at [1109, 220] on div "published Disable Add To Cart Upsell Pop Up start date: [DATE] 50 / 50 Allocati…" at bounding box center [610, 548] width 1221 height 812
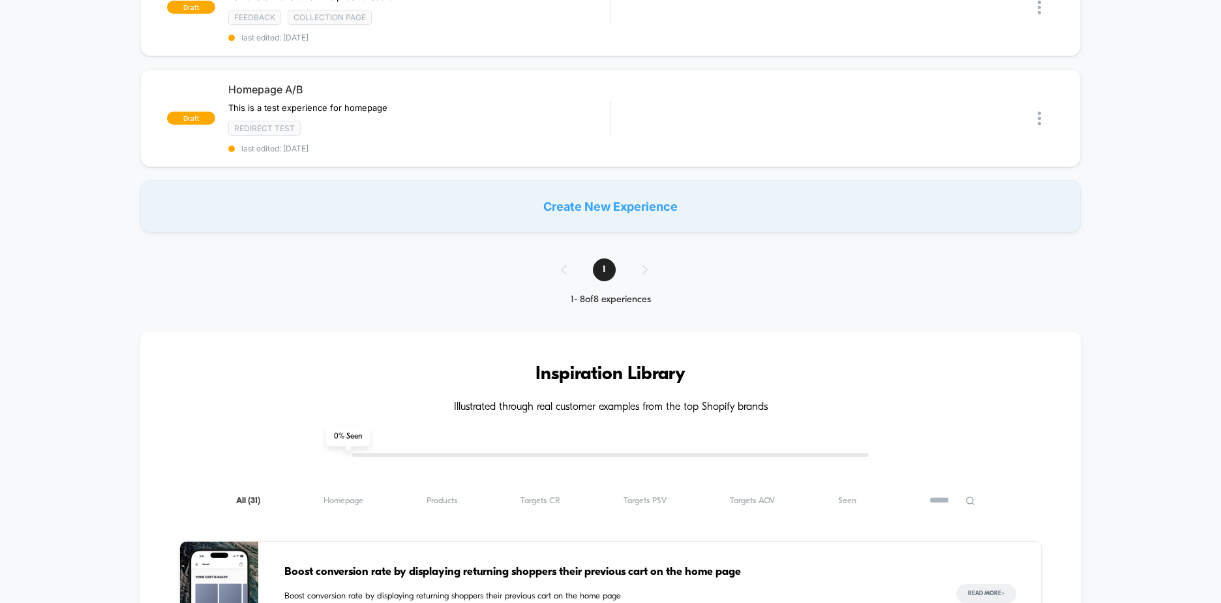
scroll to position [848, 0]
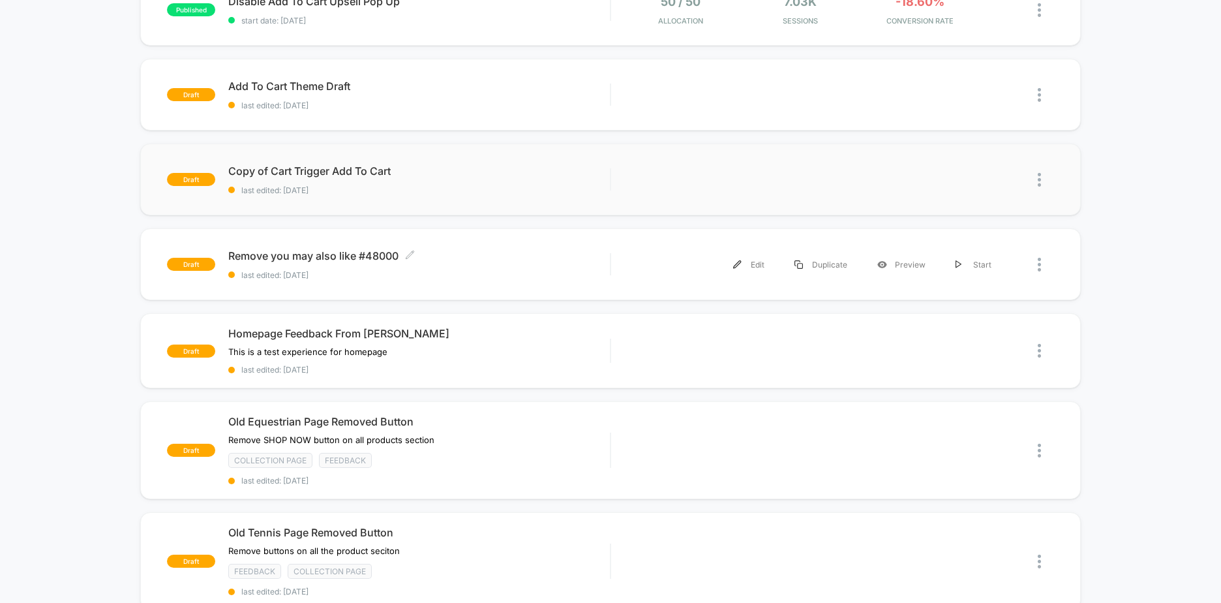
scroll to position [0, 0]
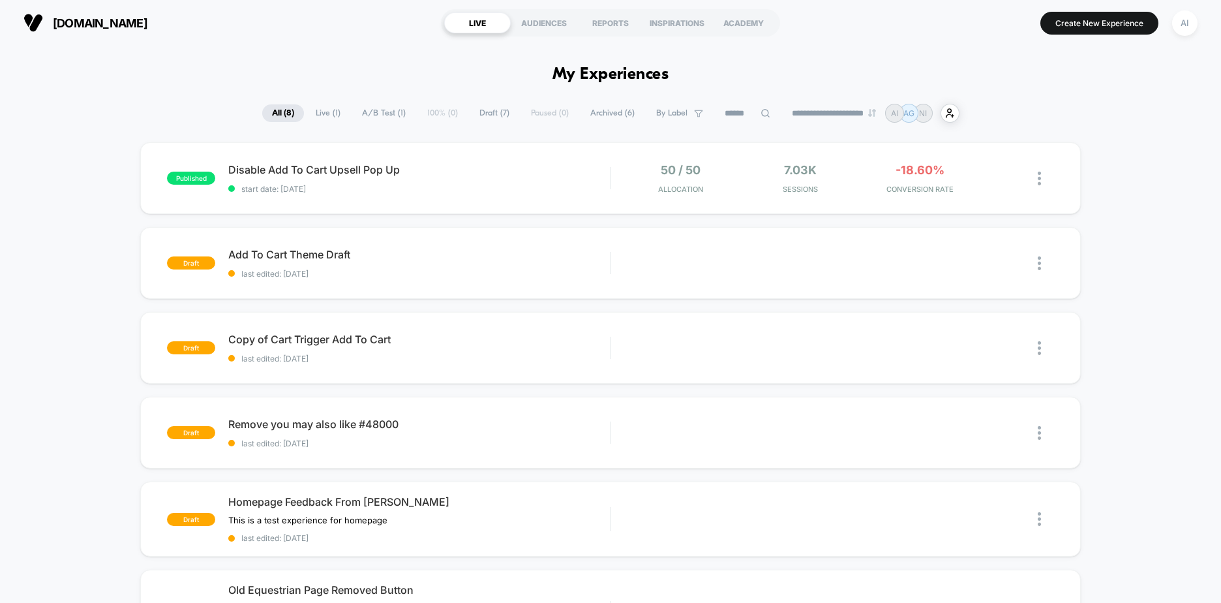
click at [1201, 16] on button "AI" at bounding box center [1184, 23] width 33 height 27
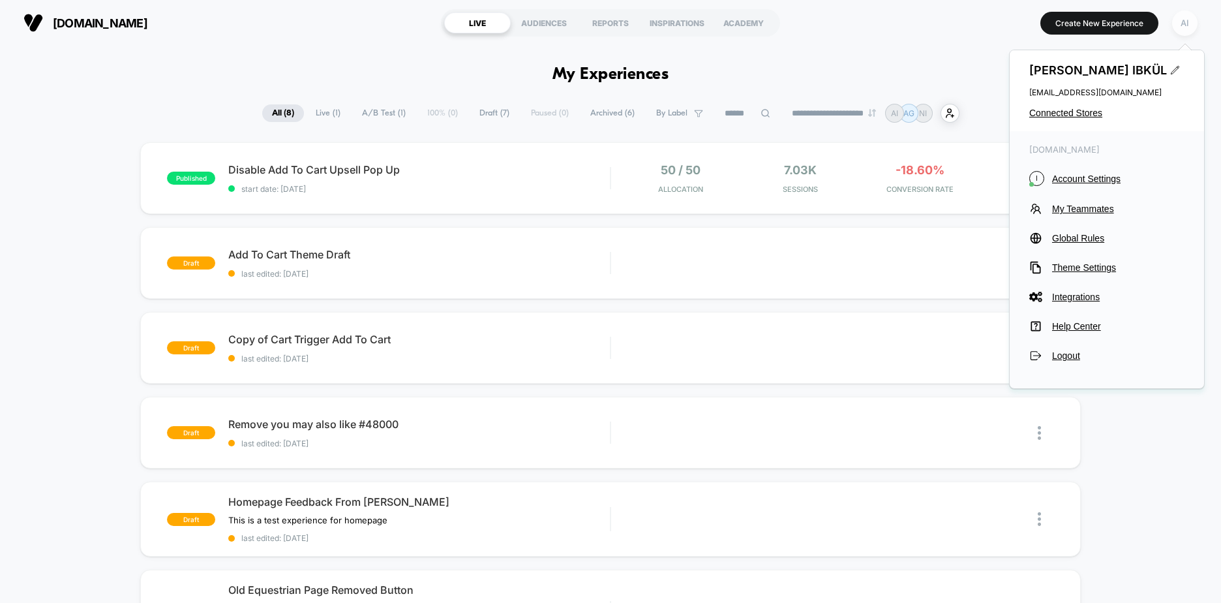
click at [1181, 29] on div "AI" at bounding box center [1184, 22] width 25 height 25
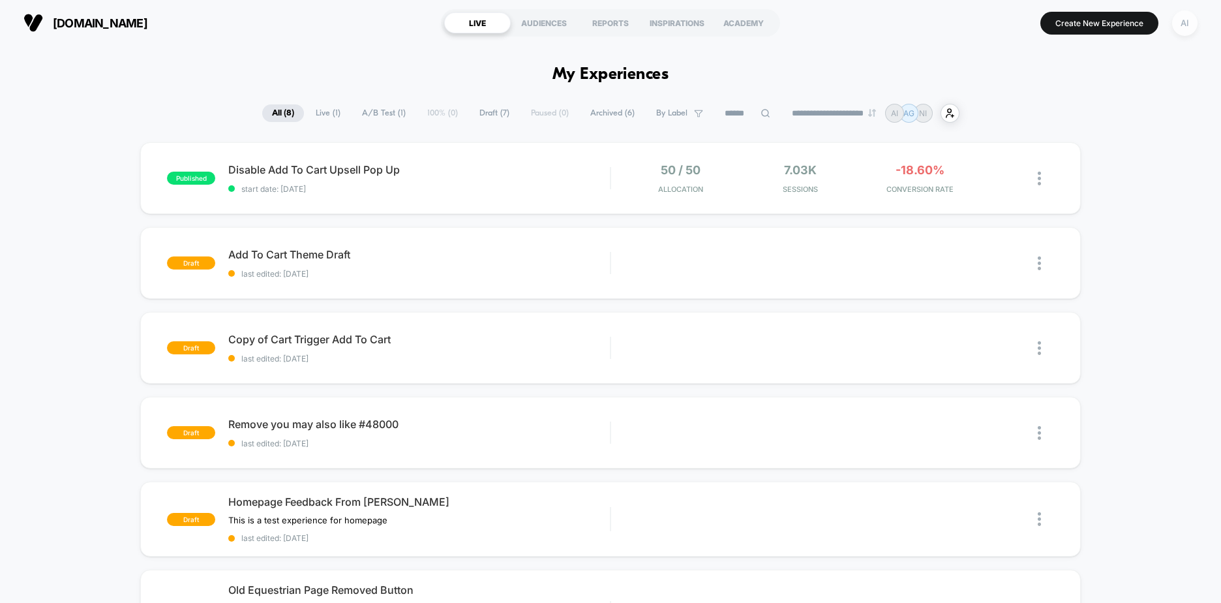
click at [1181, 29] on div "AI" at bounding box center [1184, 22] width 25 height 25
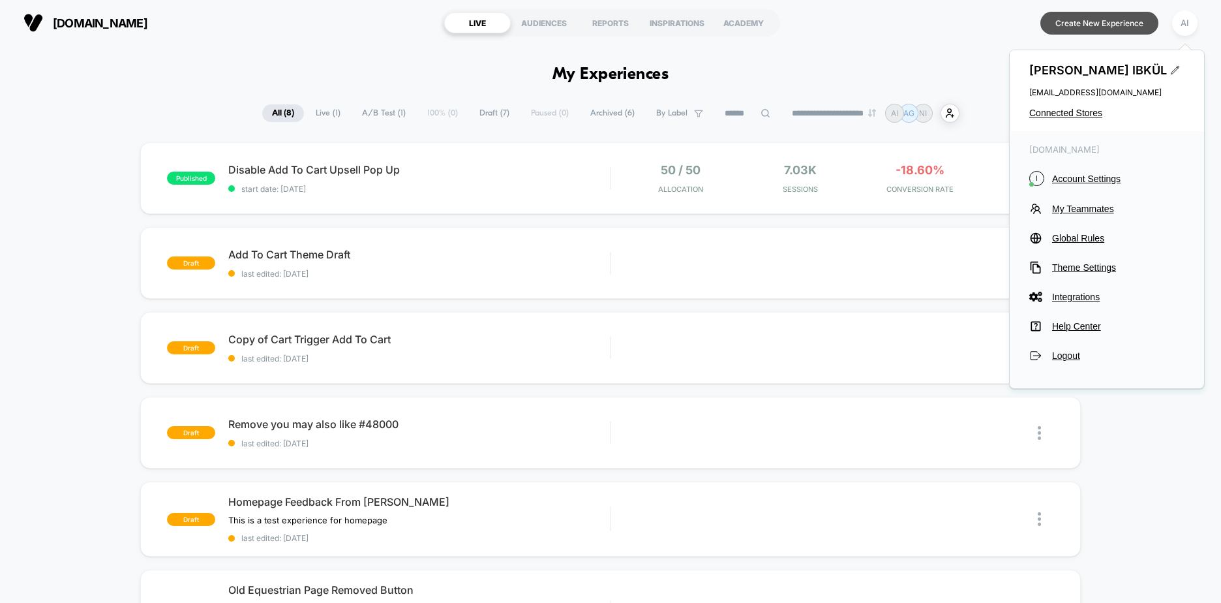
click at [1113, 23] on button "Create New Experience" at bounding box center [1099, 23] width 118 height 23
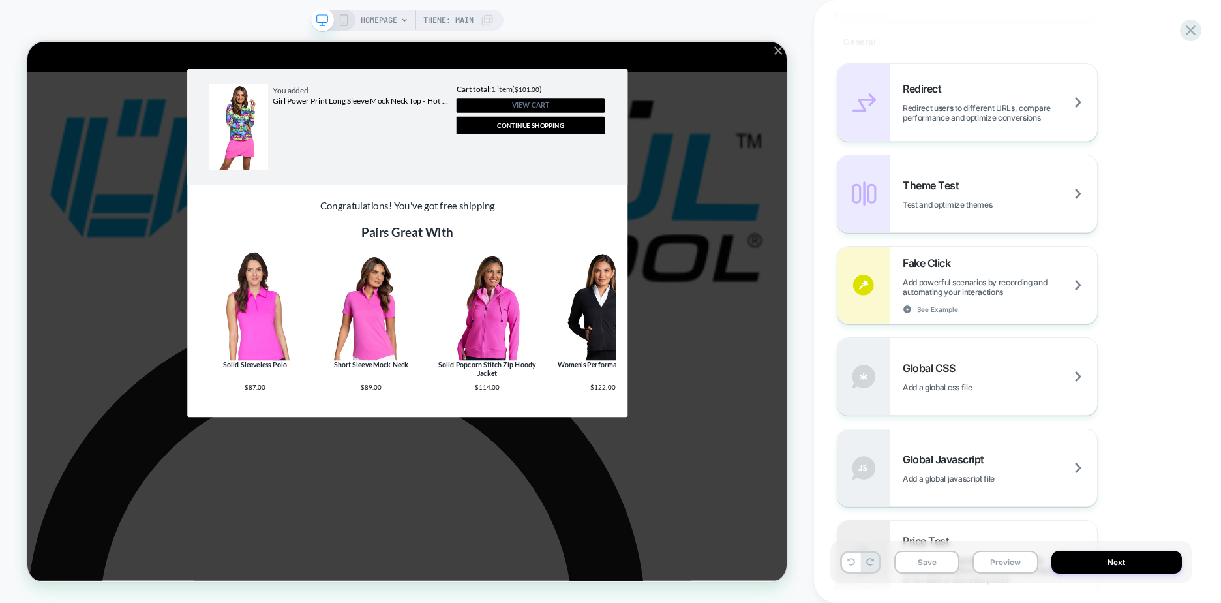
scroll to position [587, 0]
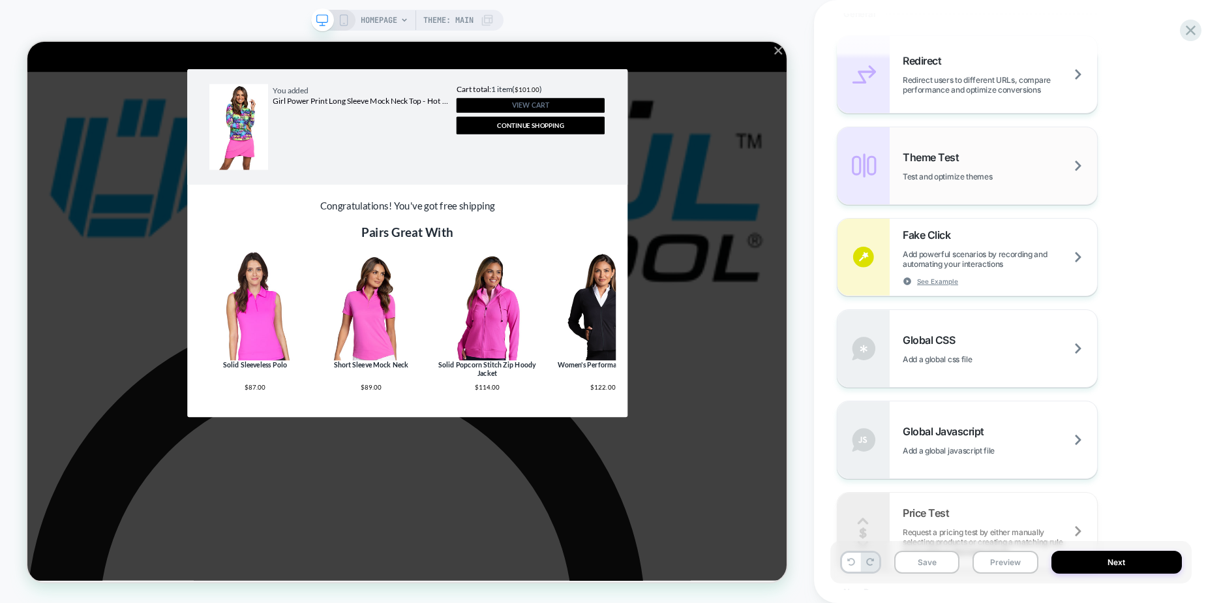
click at [1064, 172] on div "Theme Test Test and optimize themes" at bounding box center [1000, 166] width 194 height 31
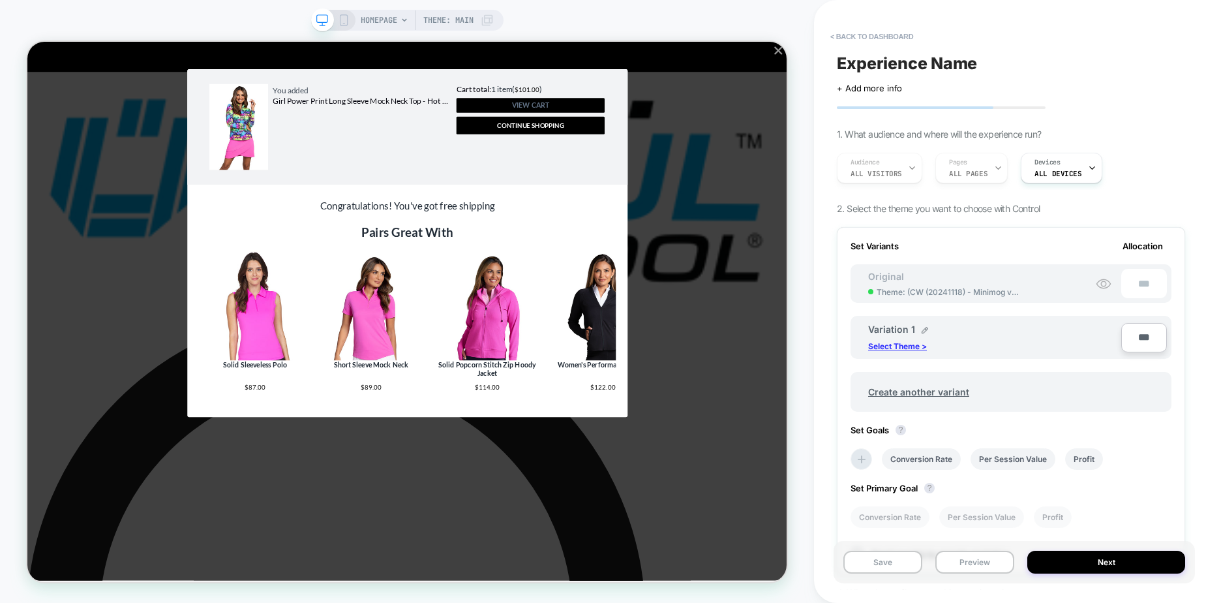
click at [917, 345] on p "Select Theme >" at bounding box center [897, 346] width 59 height 10
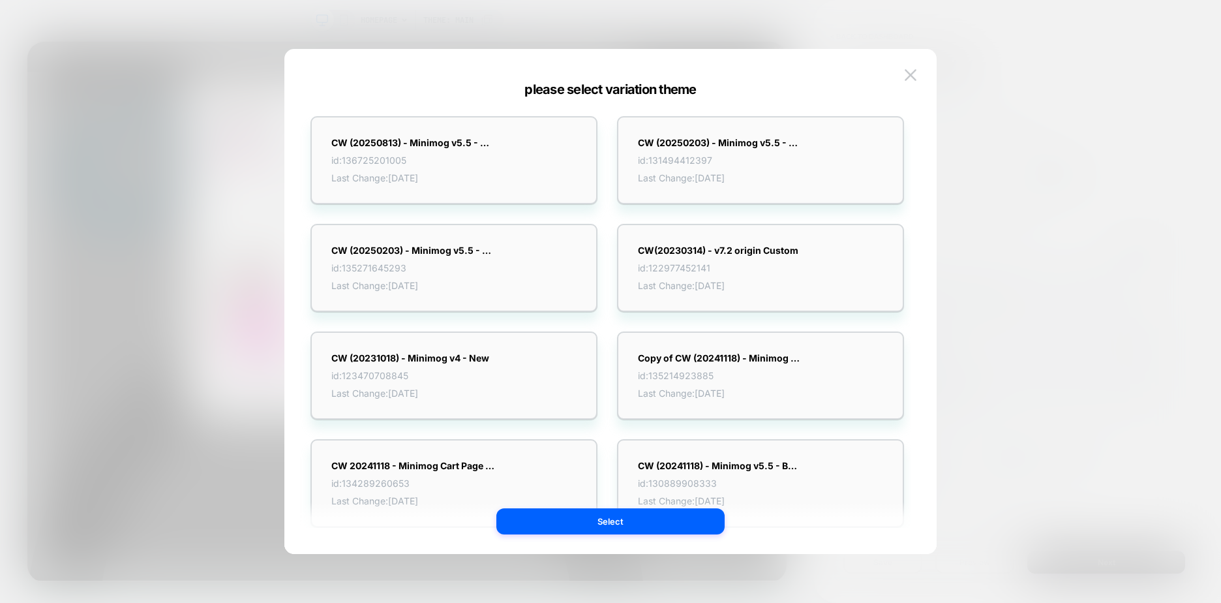
scroll to position [0, 0]
